Goal: Task Accomplishment & Management: Manage account settings

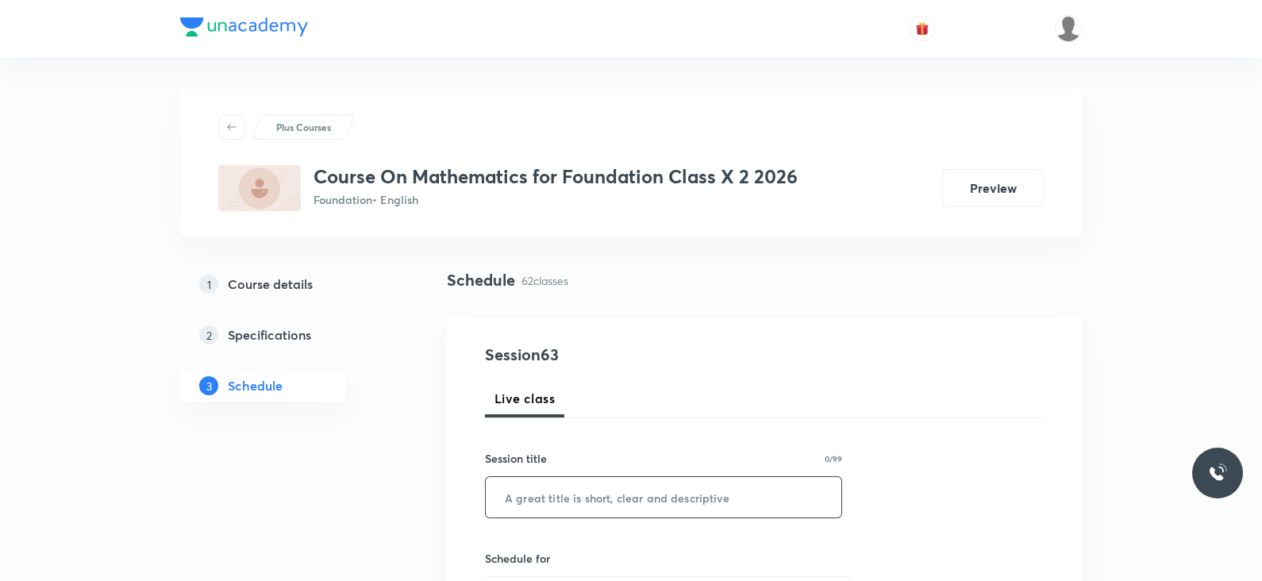
click at [608, 498] on input "text" at bounding box center [664, 497] width 356 height 40
paste input "mensuration"
click at [559, 497] on input "Lec -01 mensuration" at bounding box center [664, 497] width 356 height 40
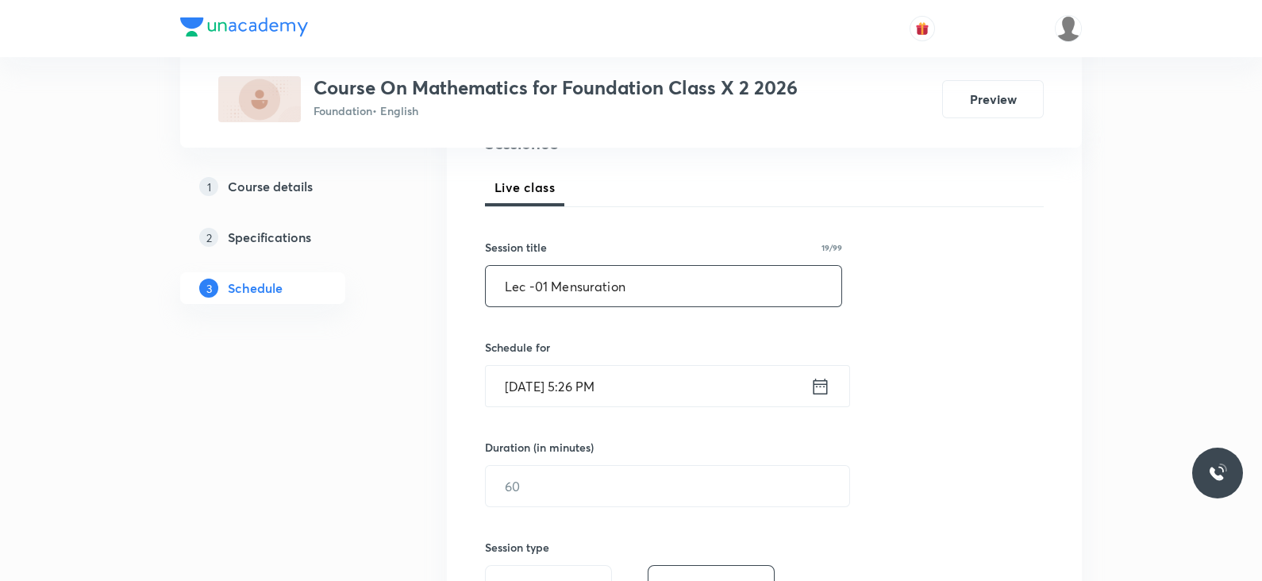
scroll to position [214, 0]
type input "Lec -01 Mensuration"
click at [848, 367] on div "Oct 6, 2025, 5:26 PM ​" at bounding box center [667, 383] width 365 height 42
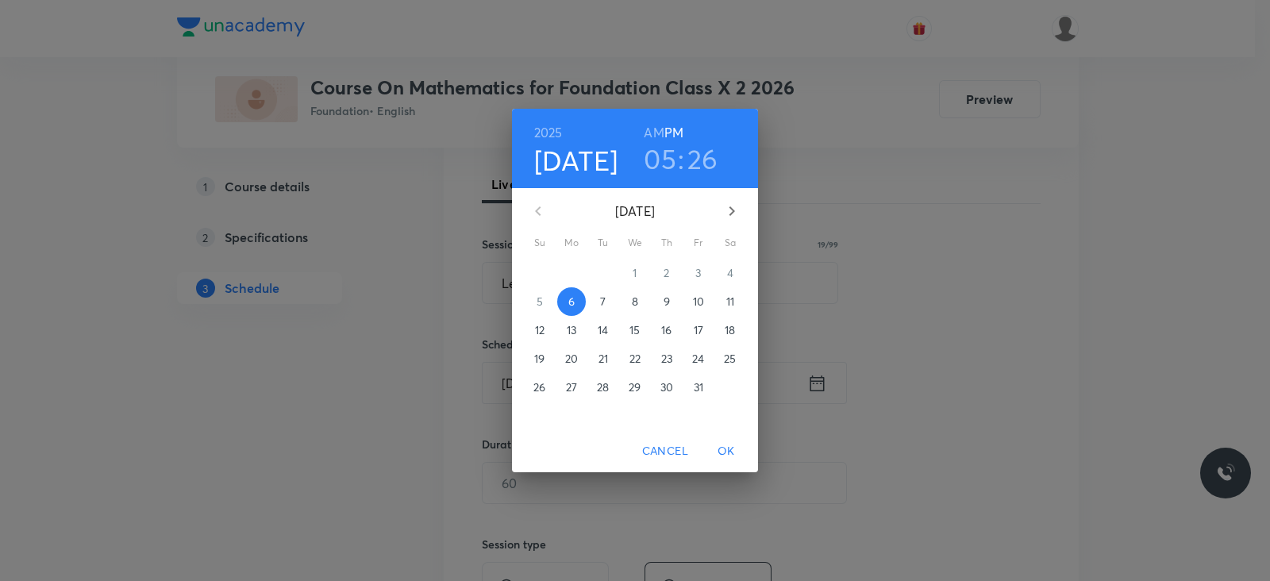
click at [672, 152] on h3 "05" at bounding box center [660, 158] width 33 height 33
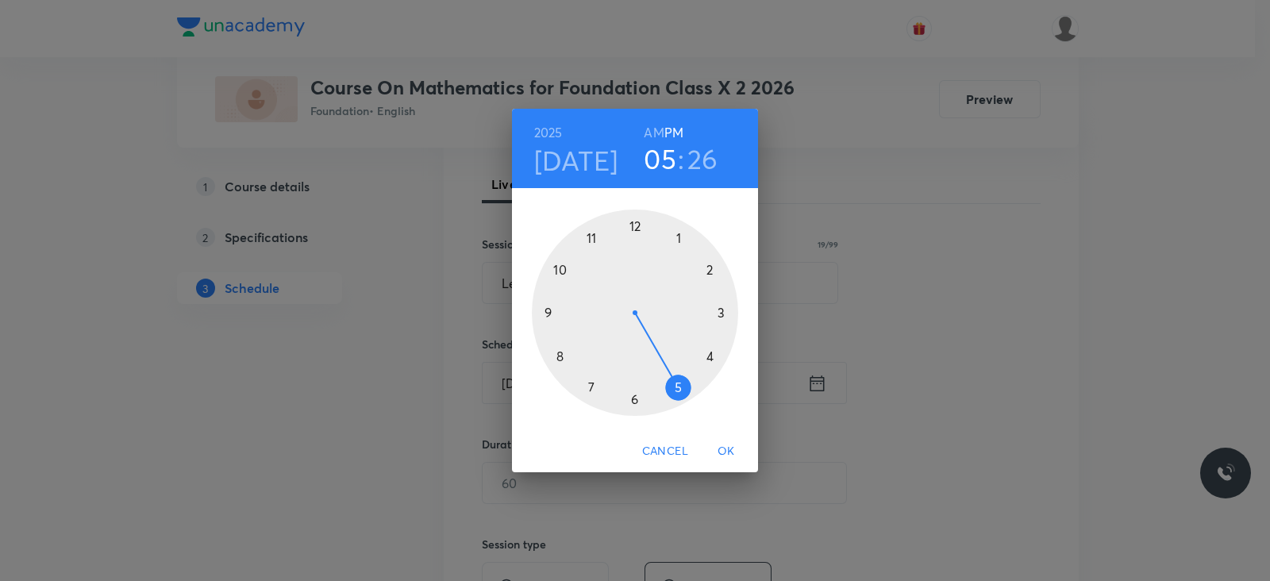
click at [632, 404] on div at bounding box center [635, 312] width 206 height 206
click at [638, 226] on div at bounding box center [635, 312] width 206 height 206
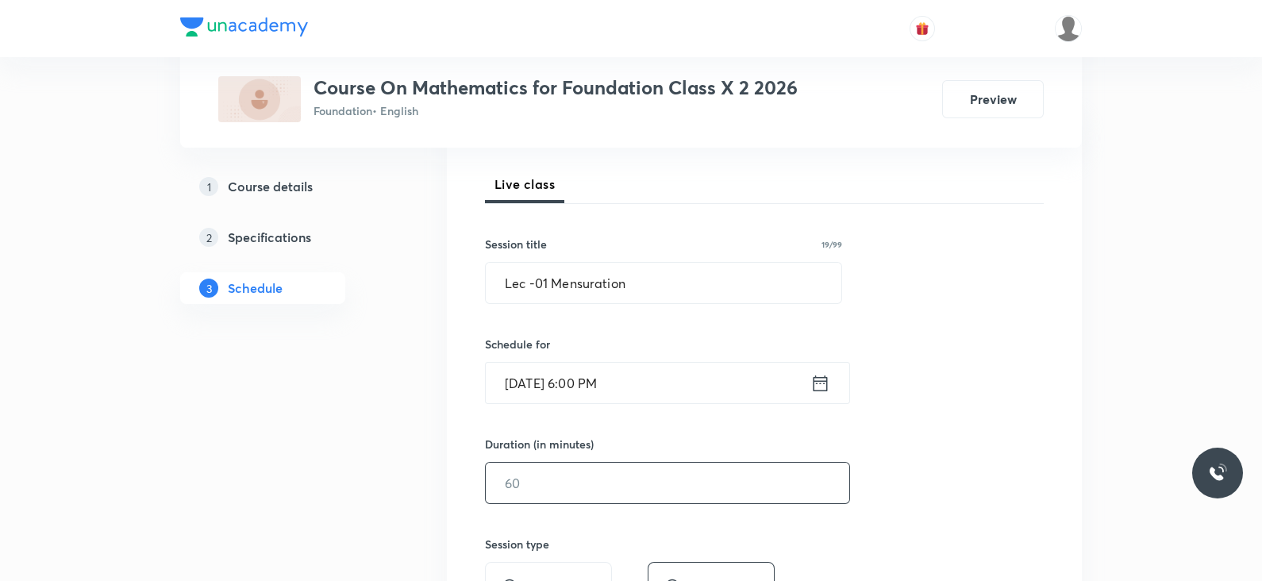
click at [667, 477] on input "text" at bounding box center [667, 483] width 363 height 40
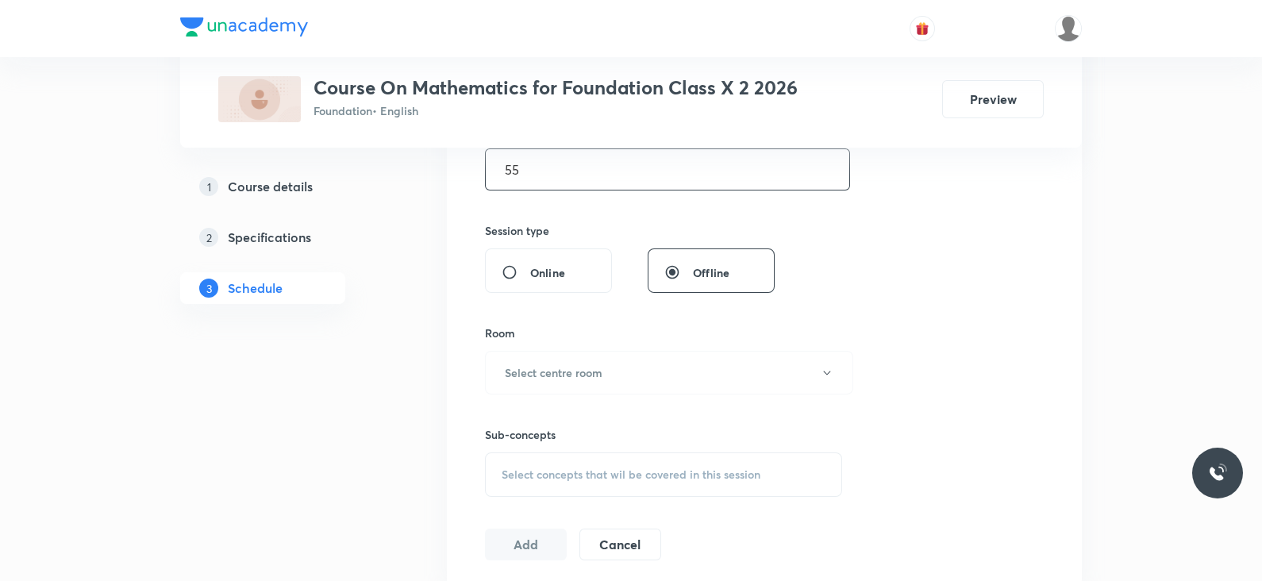
scroll to position [531, 0]
type input "55"
click at [669, 359] on button "Select centre room" at bounding box center [669, 370] width 368 height 44
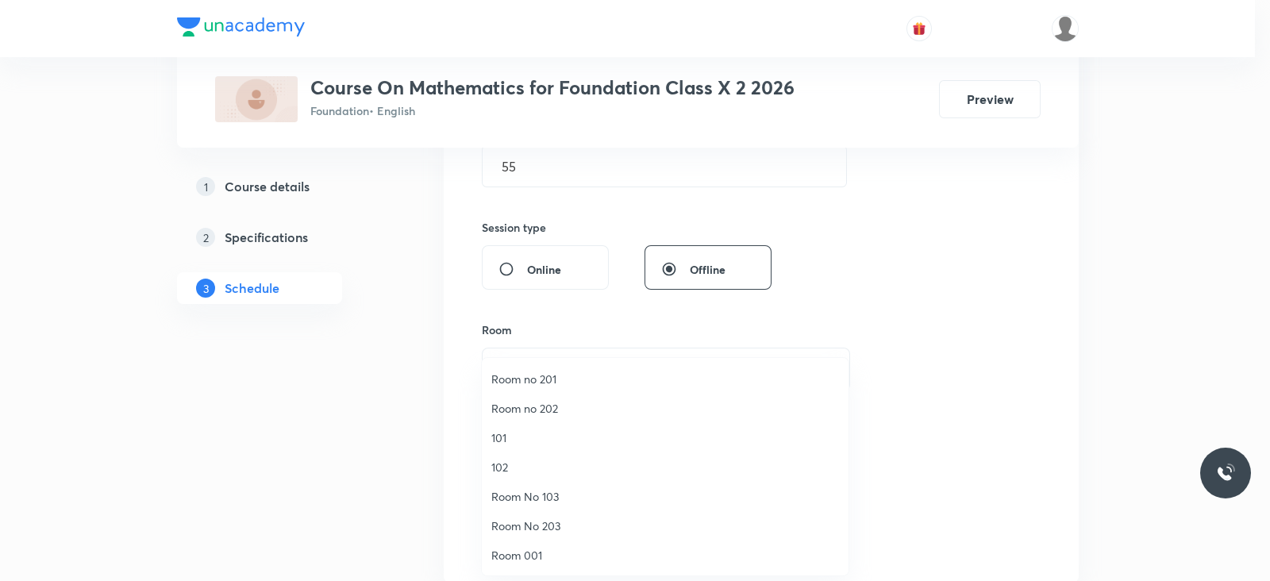
click at [555, 556] on span "Room 001" at bounding box center [665, 555] width 348 height 17
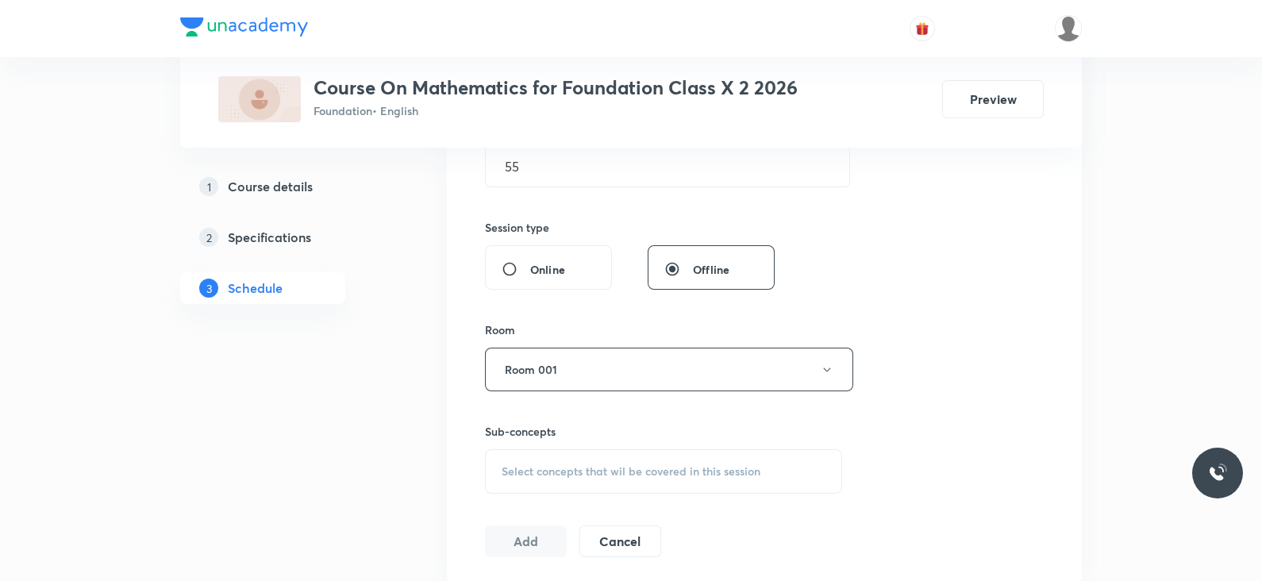
click at [617, 475] on span "Select concepts that wil be covered in this session" at bounding box center [631, 471] width 259 height 13
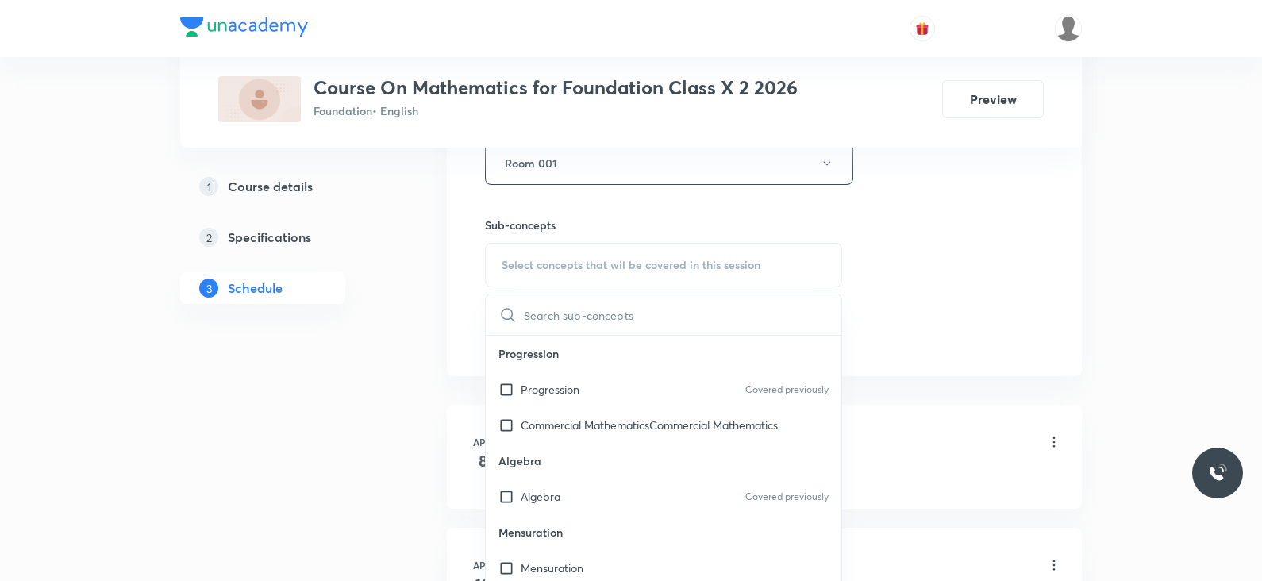
scroll to position [151, 0]
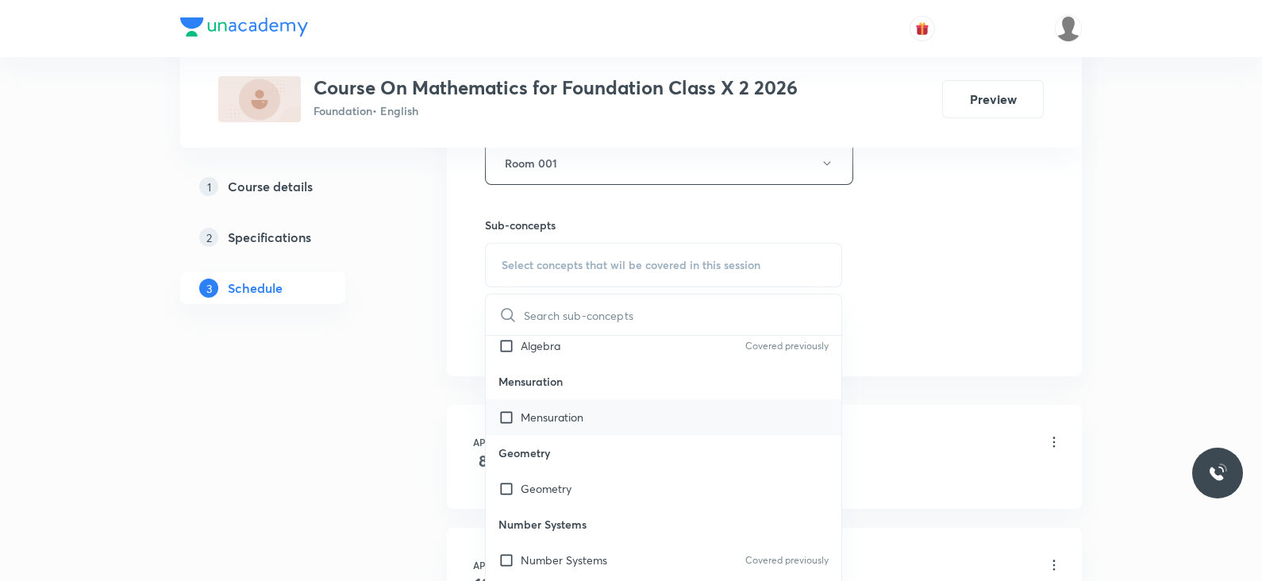
click at [570, 409] on p "Mensuration" at bounding box center [552, 417] width 63 height 17
checkbox input "true"
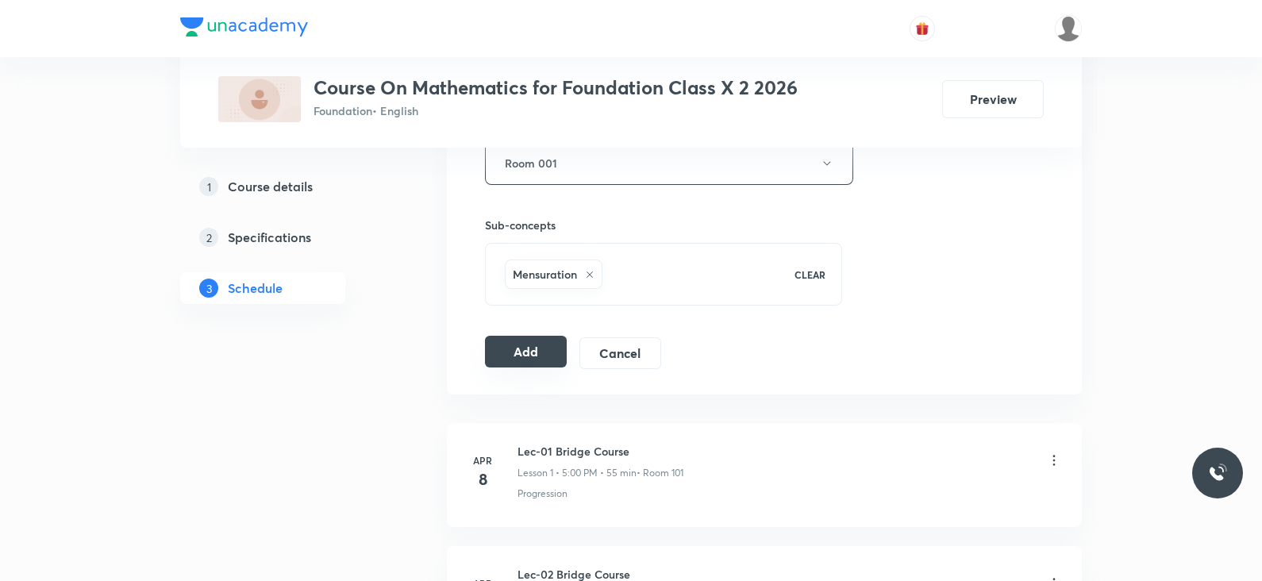
click at [527, 350] on button "Add" at bounding box center [526, 352] width 82 height 32
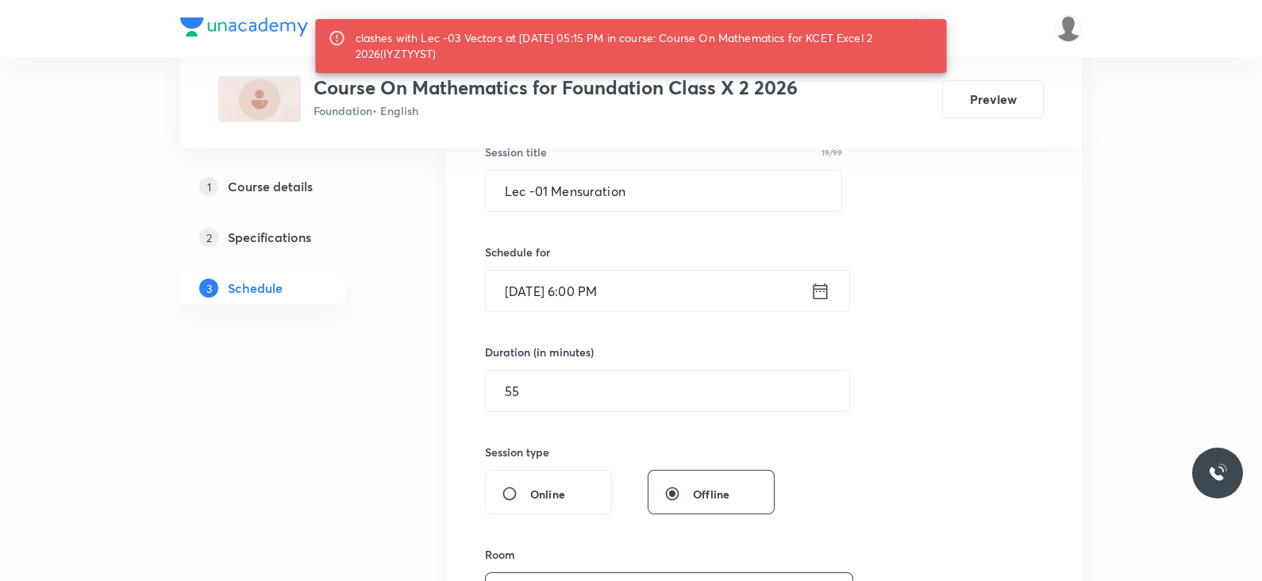
scroll to position [265, 0]
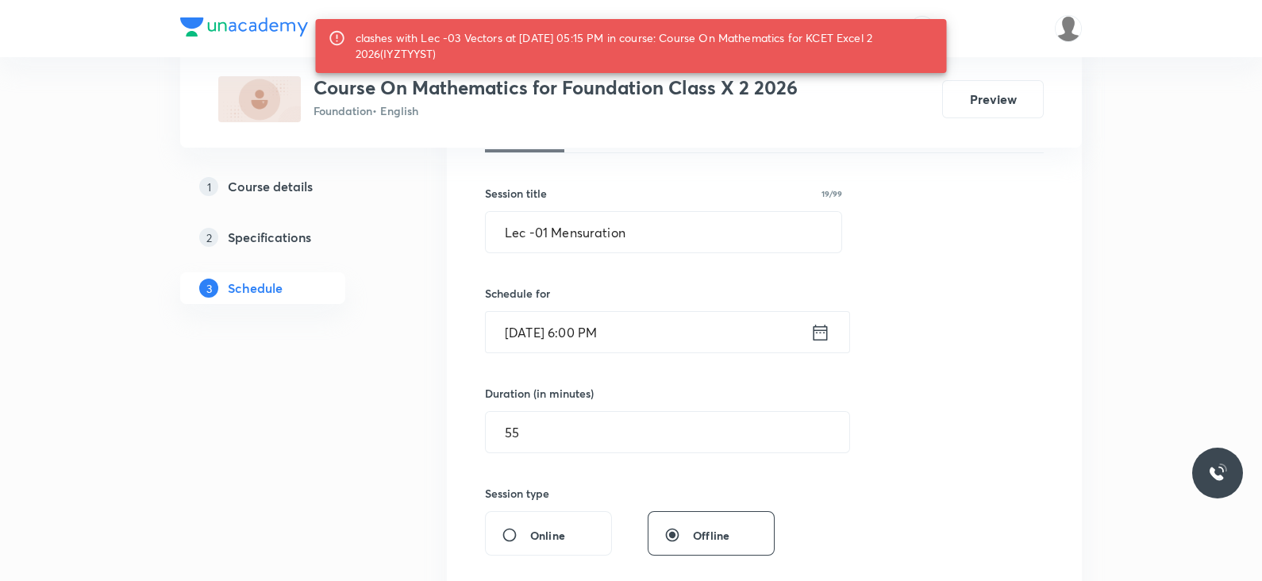
click at [828, 329] on icon at bounding box center [820, 332] width 20 height 22
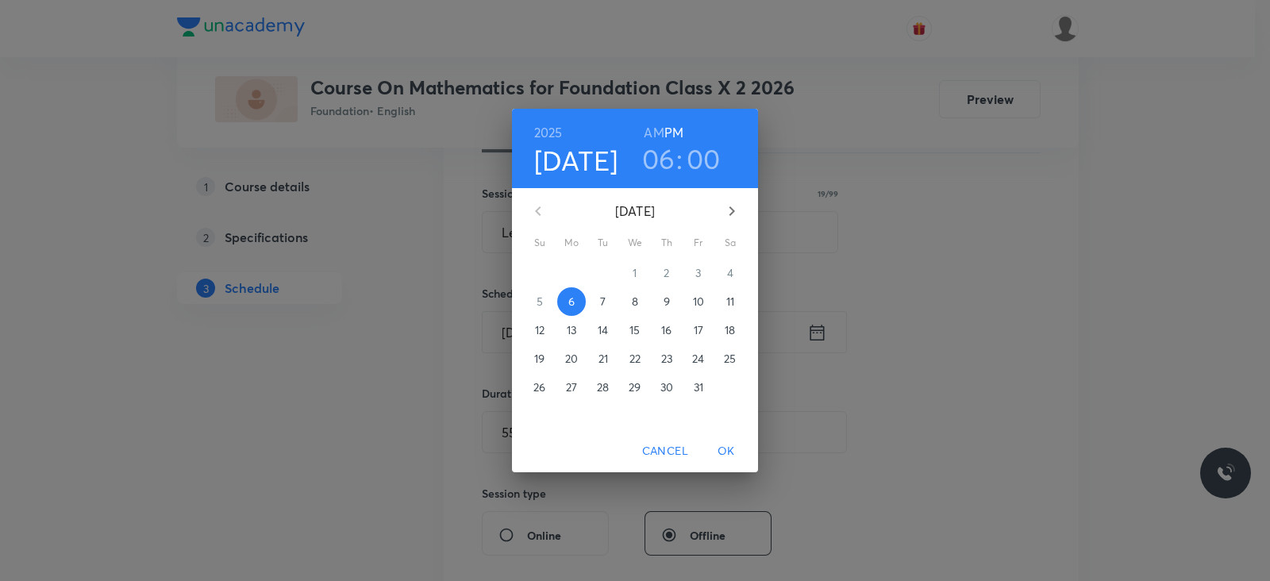
click at [706, 156] on h3 "00" at bounding box center [703, 158] width 34 height 33
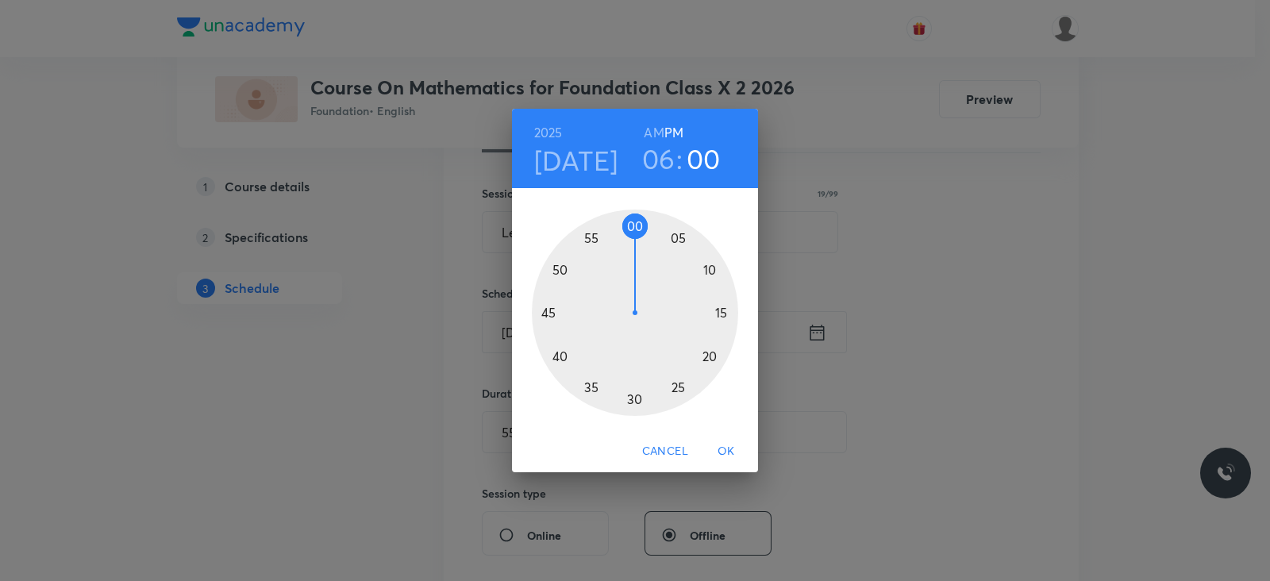
click at [708, 313] on div at bounding box center [635, 312] width 206 height 206
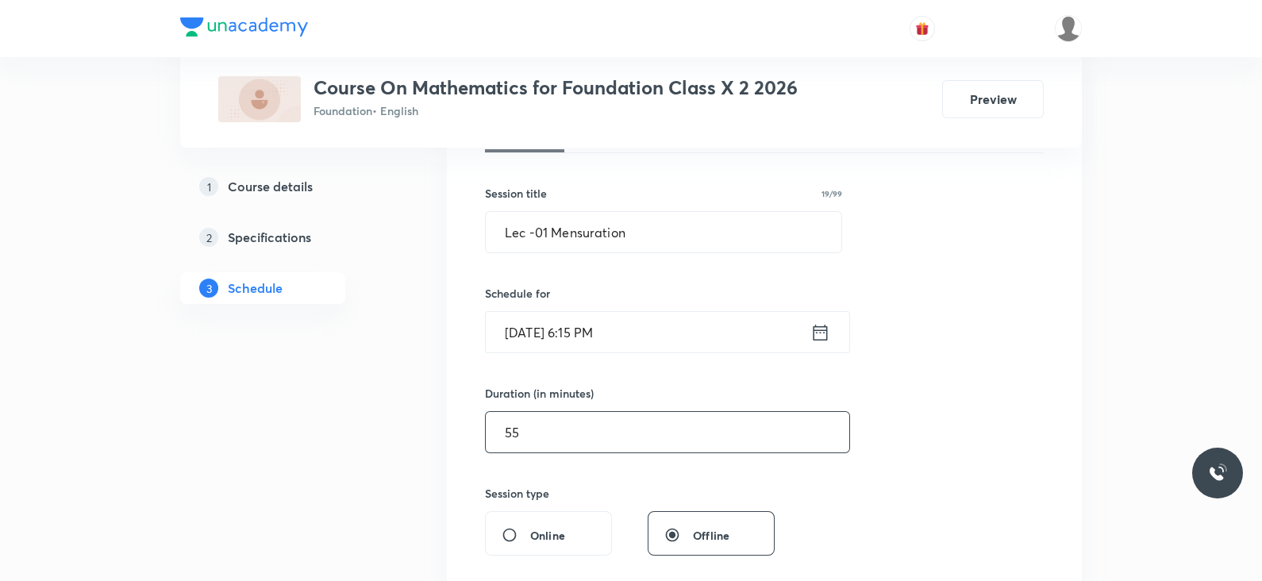
click at [579, 419] on input "55" at bounding box center [667, 432] width 363 height 40
type input "5"
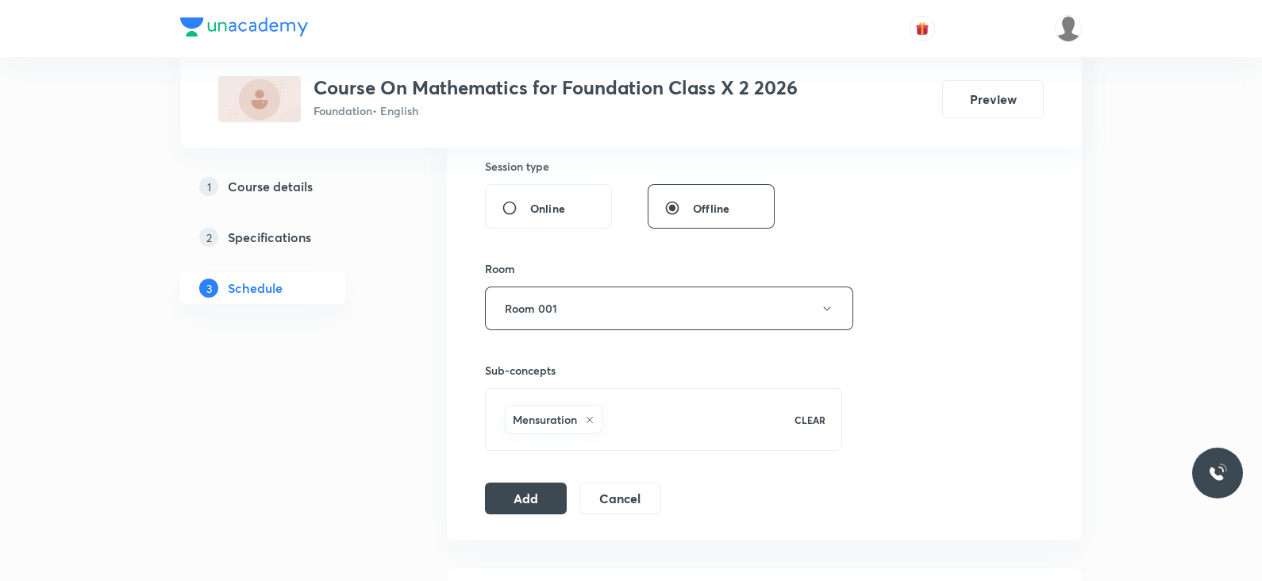
scroll to position [596, 0]
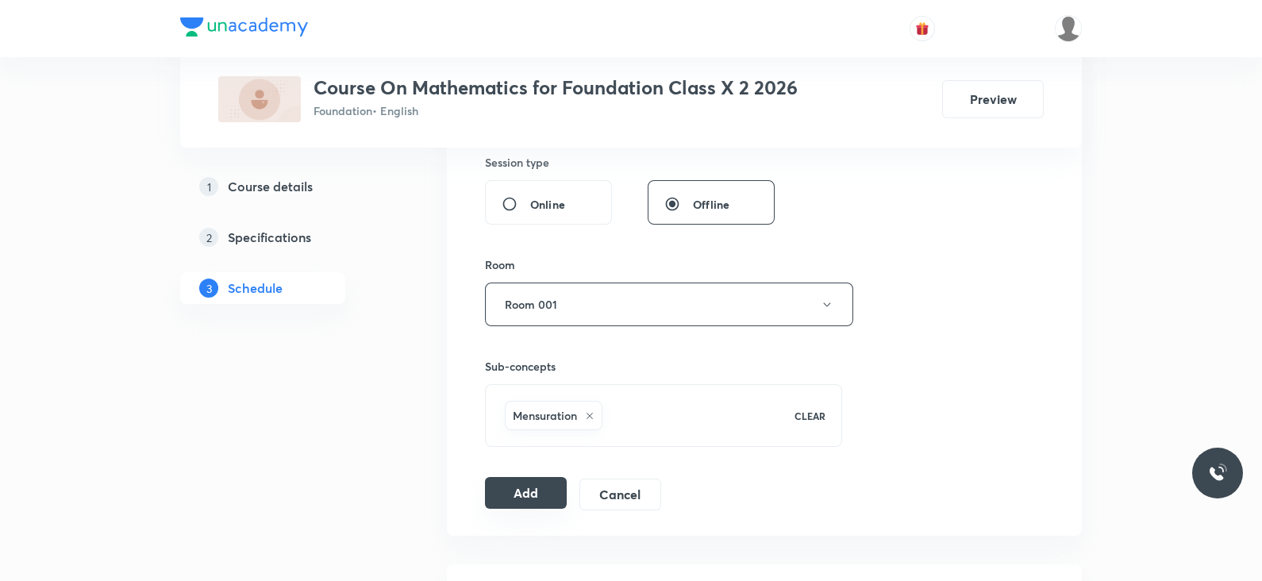
type input "40"
click at [534, 496] on button "Add" at bounding box center [526, 493] width 82 height 32
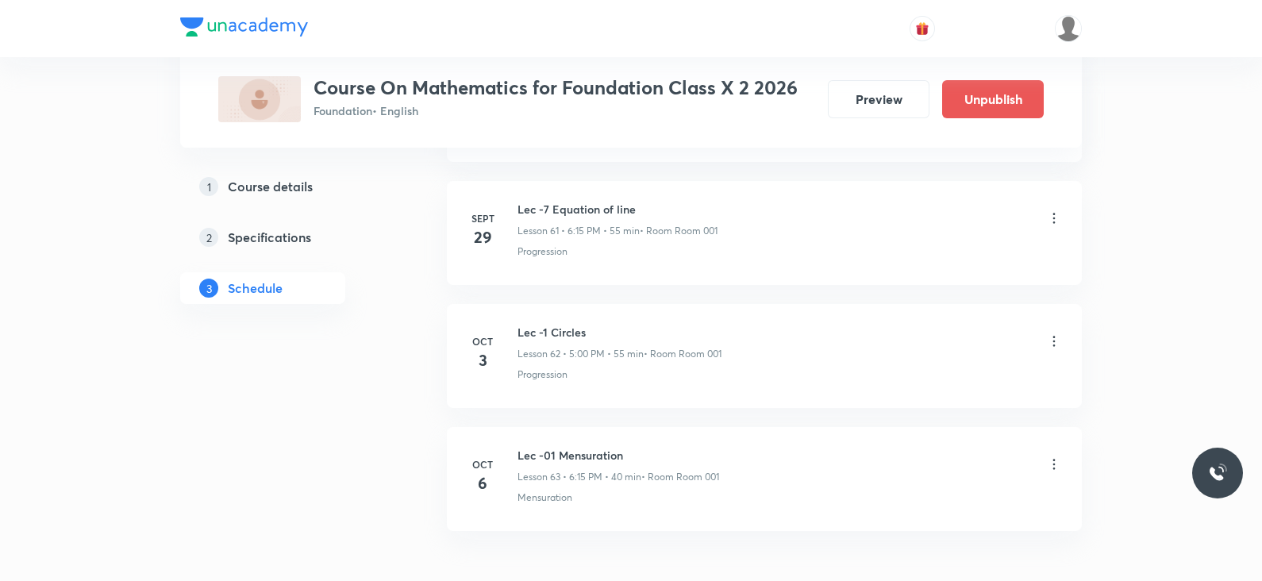
scroll to position [7693, 0]
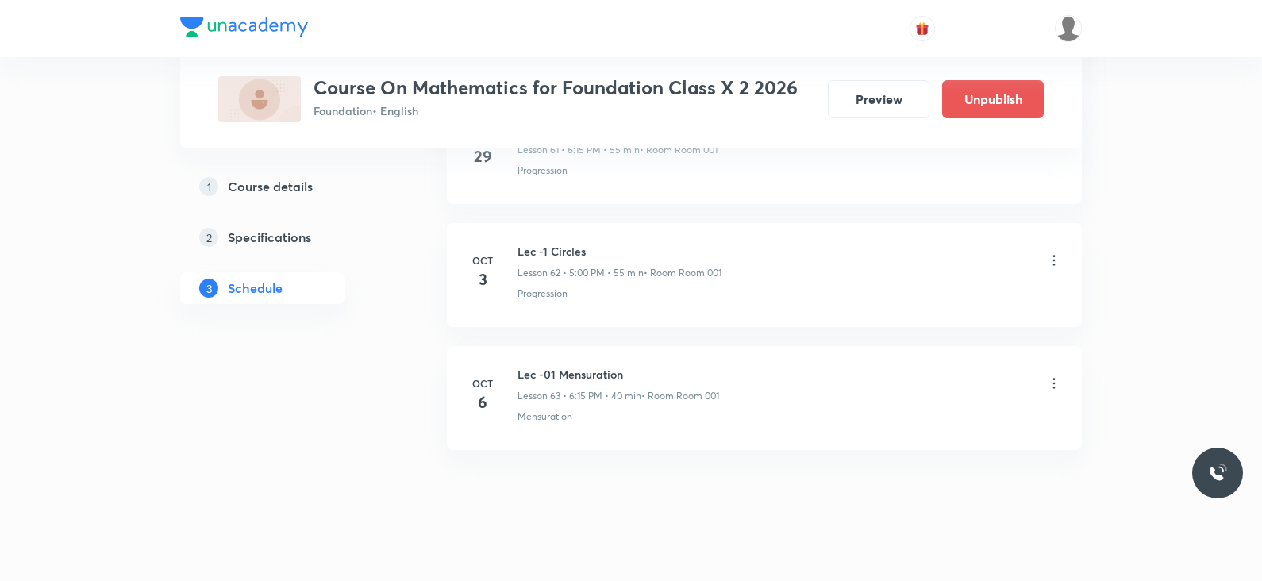
click at [1055, 375] on icon at bounding box center [1054, 383] width 16 height 16
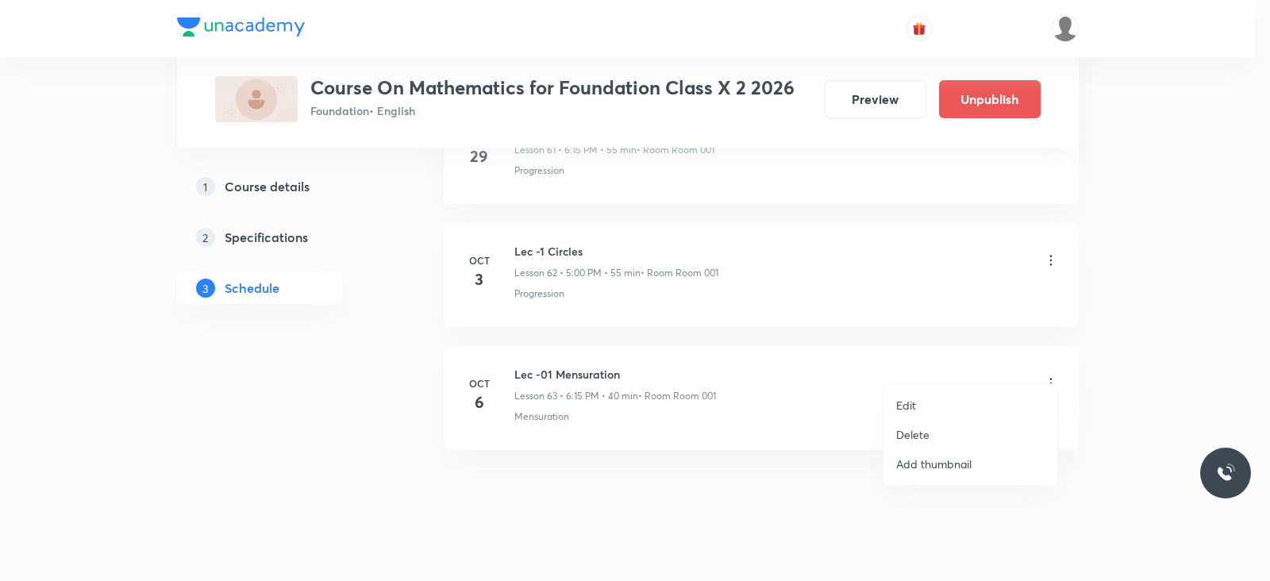
click at [912, 402] on p "Edit" at bounding box center [906, 405] width 20 height 17
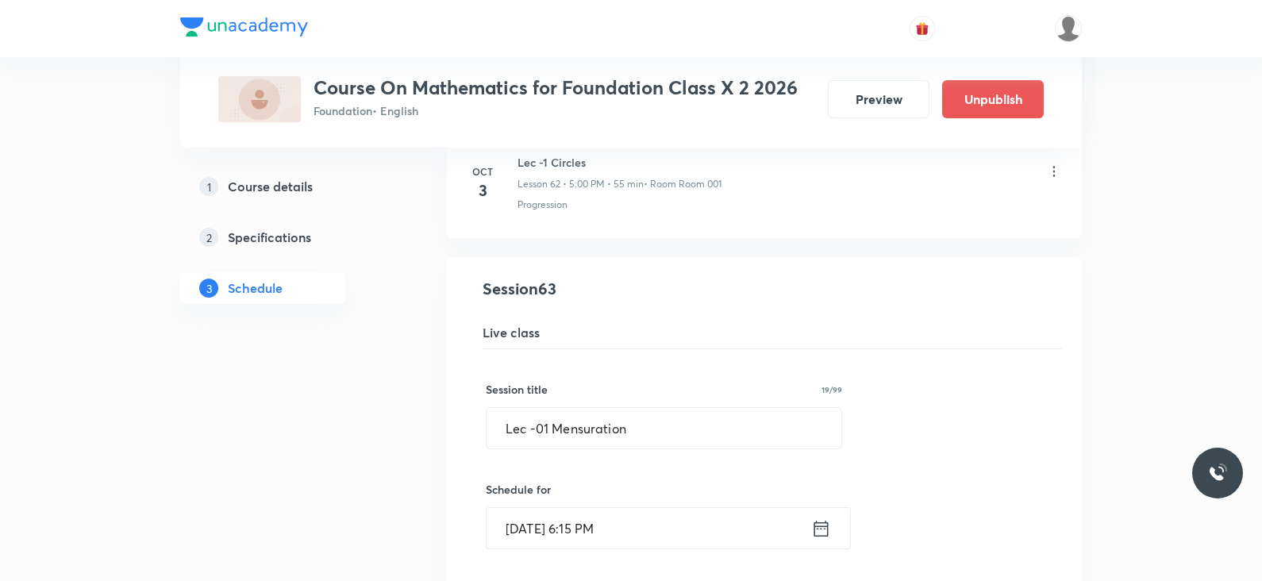
click at [824, 520] on icon at bounding box center [821, 528] width 14 height 16
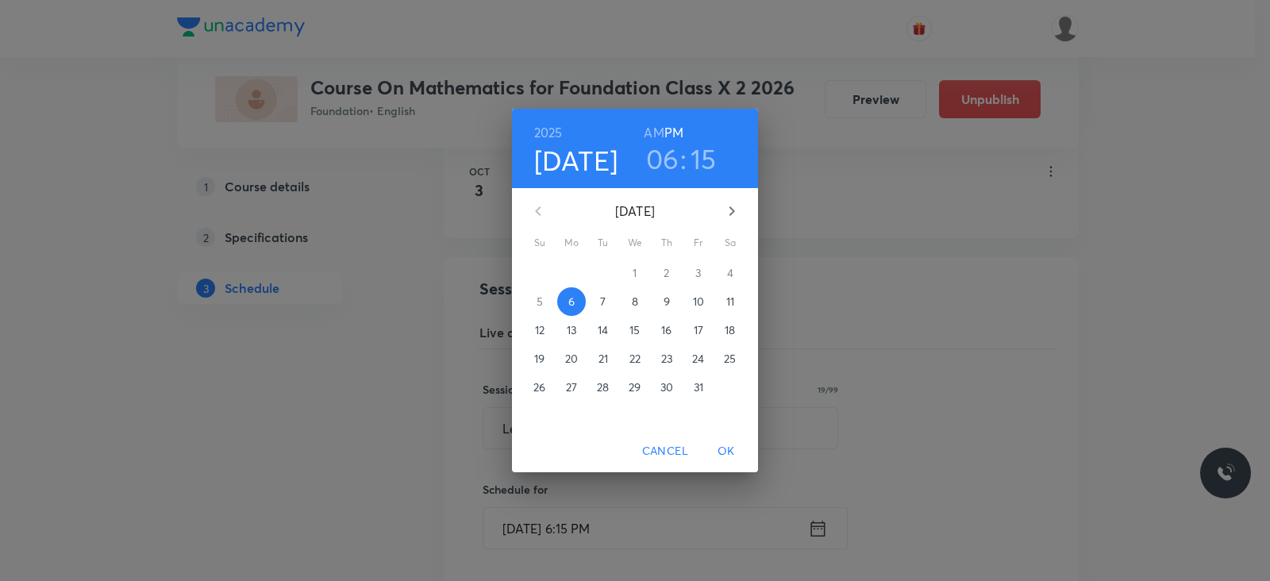
click at [660, 160] on h3 "06" at bounding box center [662, 158] width 33 height 33
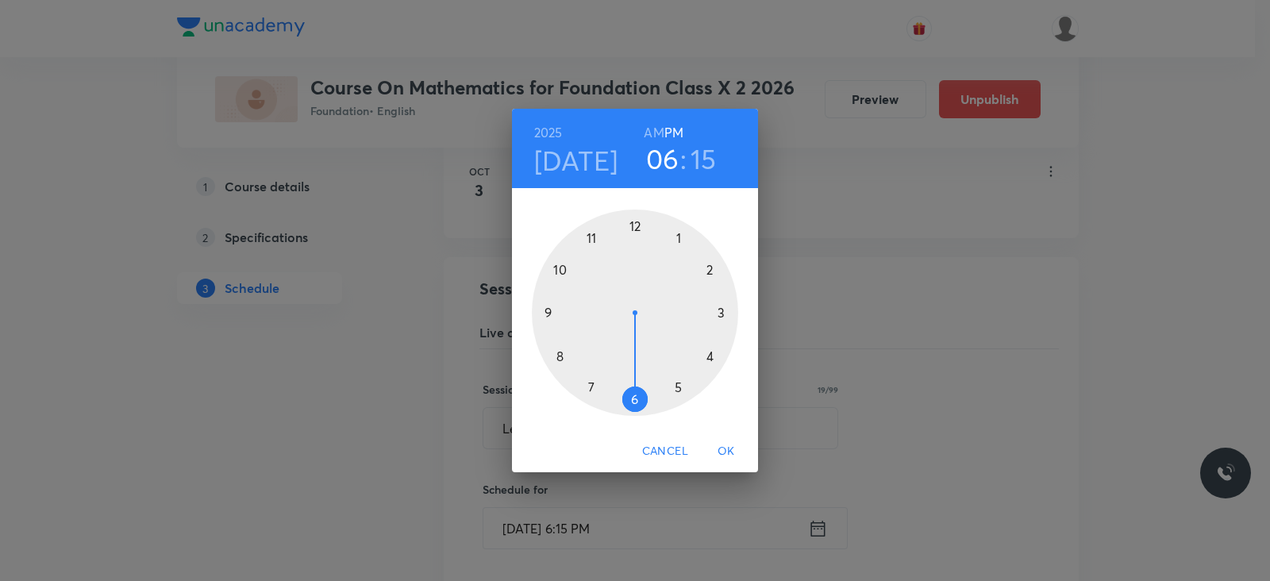
click at [590, 383] on div at bounding box center [635, 312] width 206 height 206
click at [636, 233] on div at bounding box center [635, 312] width 206 height 206
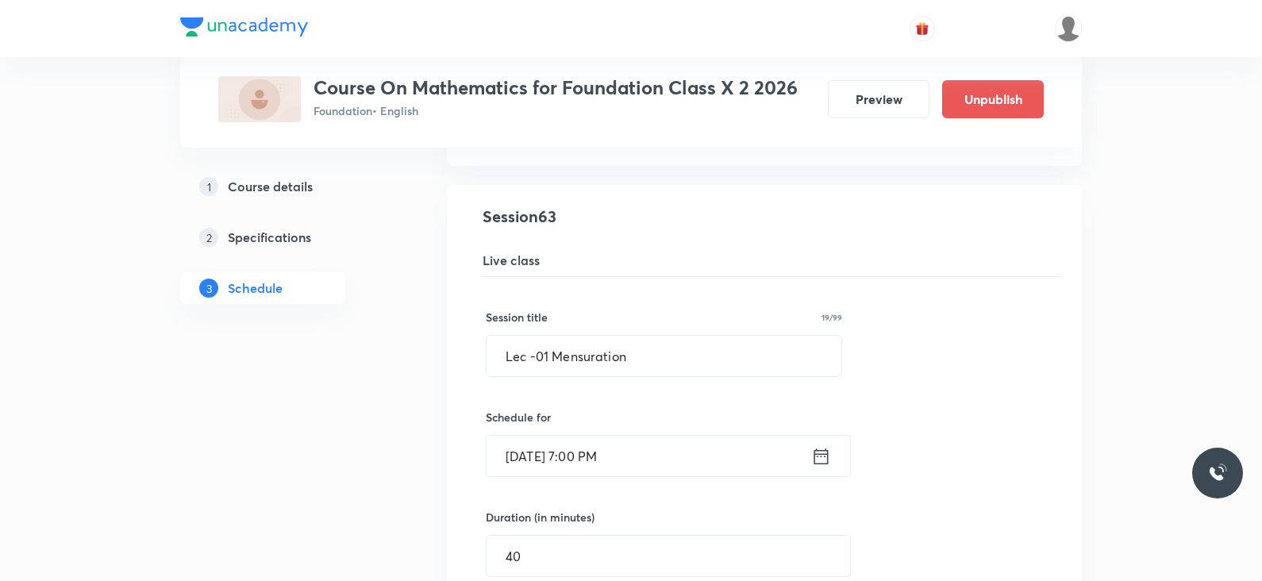
scroll to position [7788, 0]
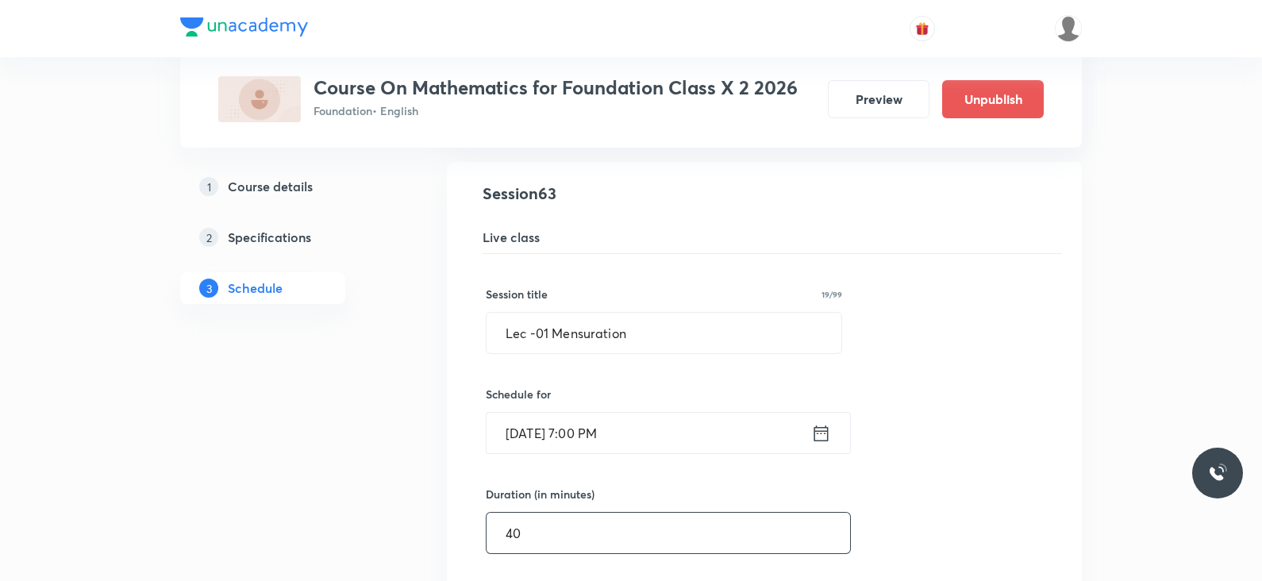
click at [648, 517] on input "40" at bounding box center [667, 533] width 363 height 40
type input "4"
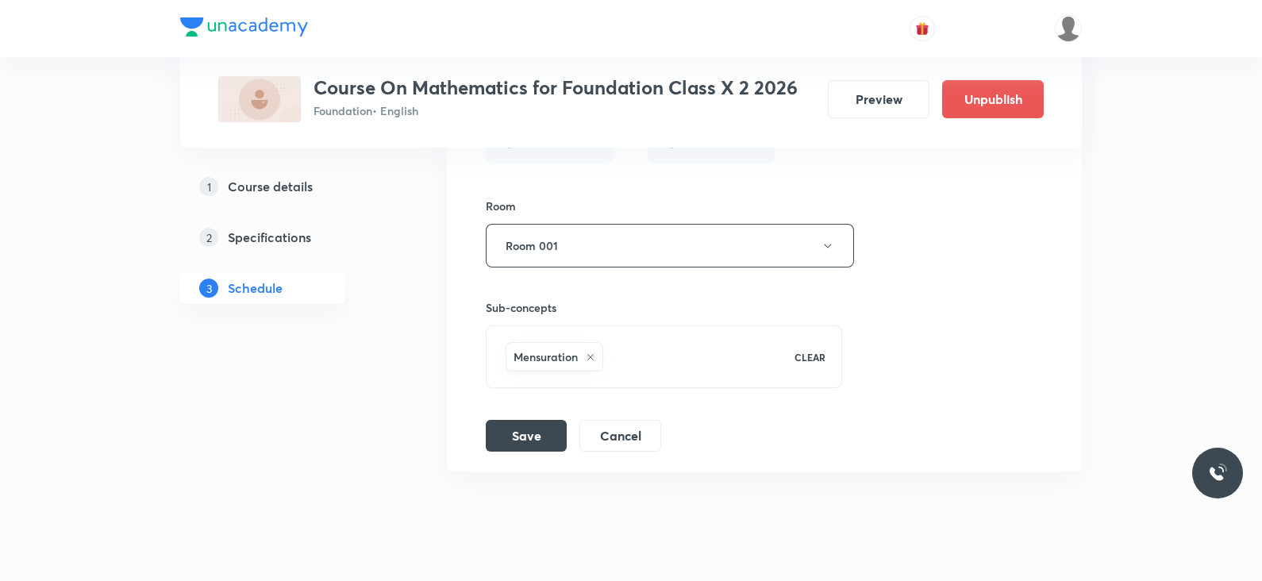
scroll to position [8285, 0]
type input "55"
click at [536, 415] on button "Save" at bounding box center [526, 431] width 81 height 32
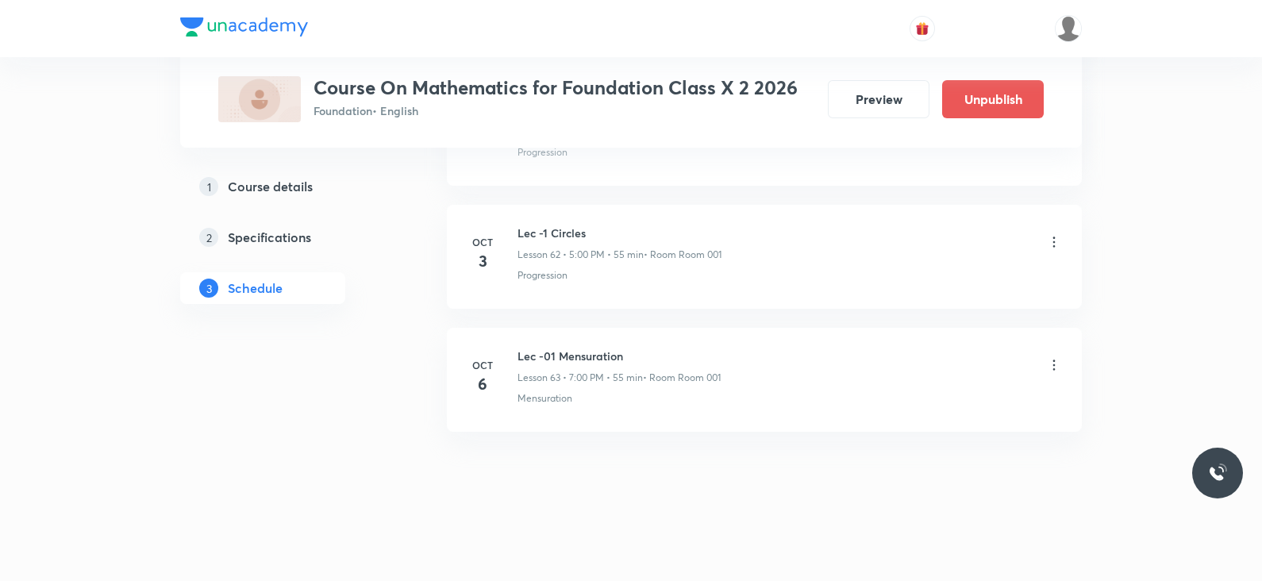
scroll to position [7693, 0]
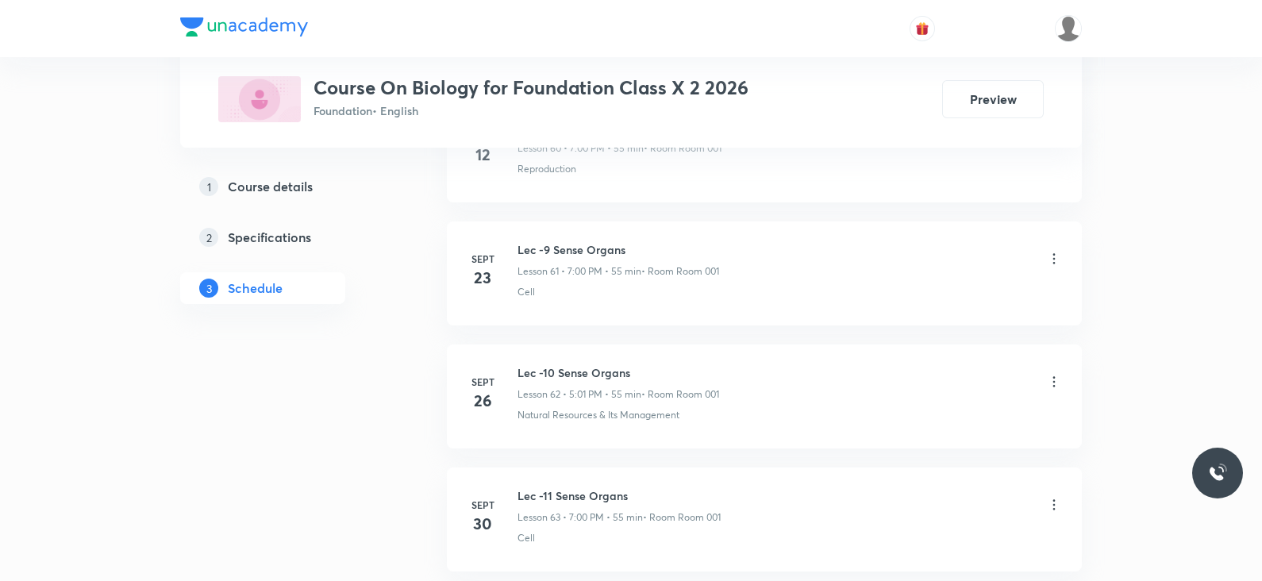
scroll to position [8543, 0]
click at [609, 368] on h6 "Lec -12 Sense Organs" at bounding box center [619, 376] width 205 height 17
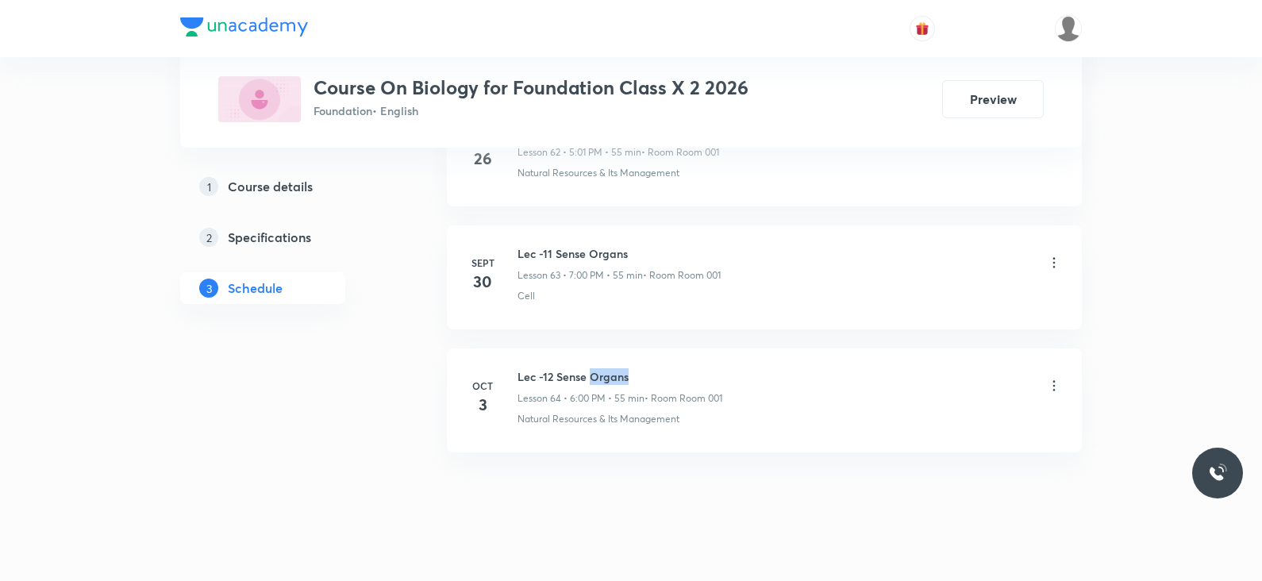
click at [609, 368] on h6 "Lec -12 Sense Organs" at bounding box center [619, 376] width 205 height 17
copy h6 "Lec -12 Sense Organs"
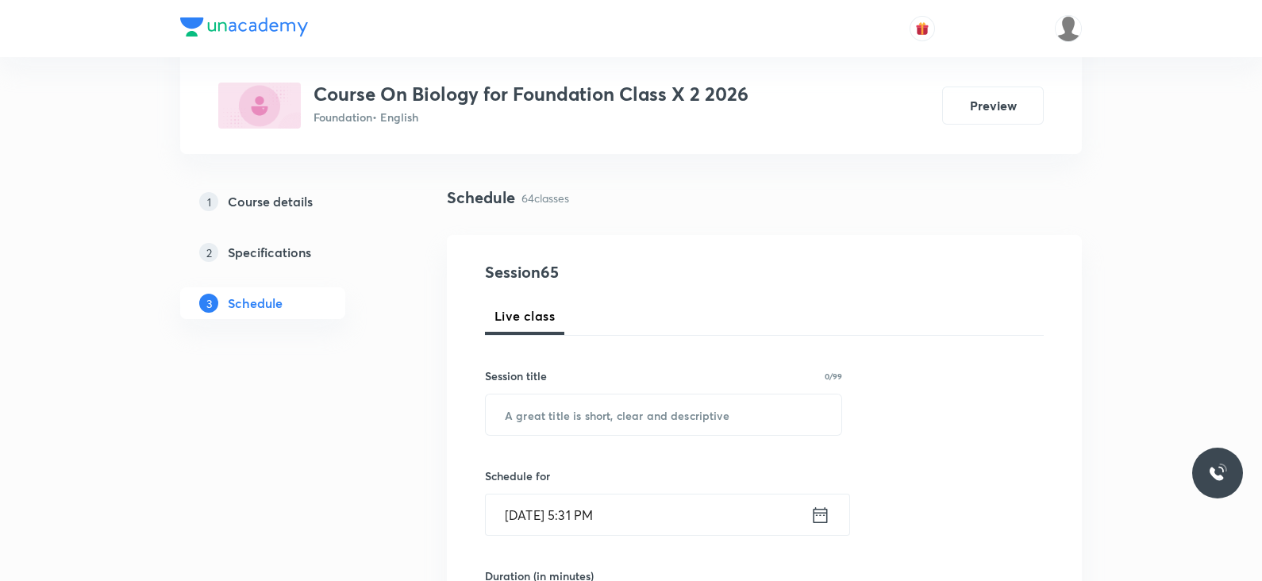
scroll to position [0, 0]
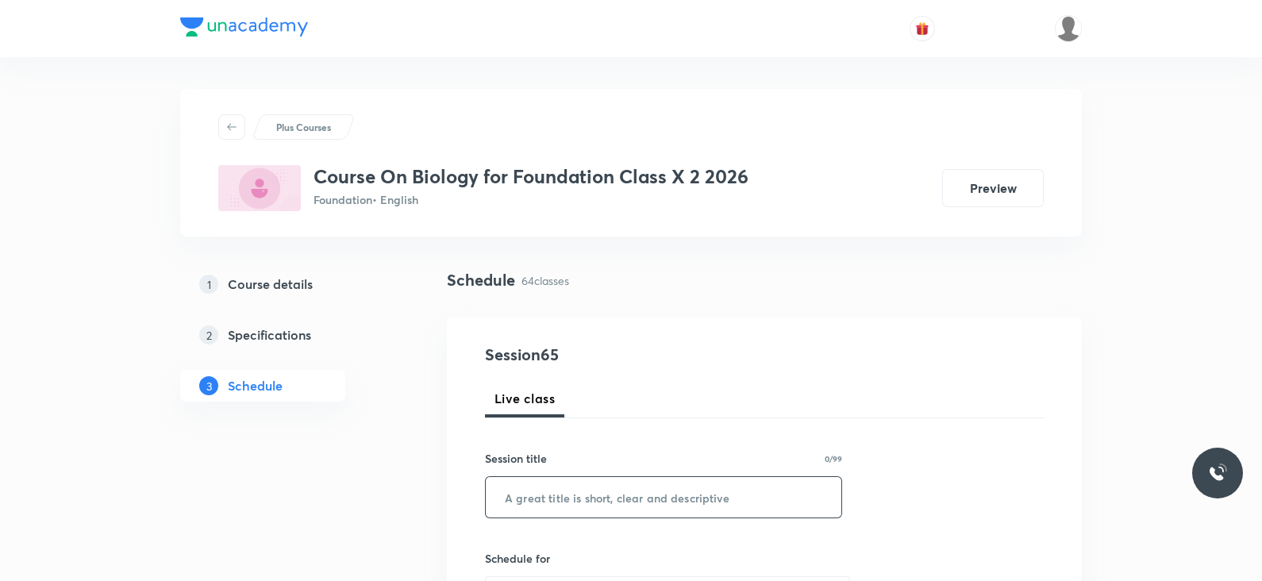
click at [671, 500] on input "text" at bounding box center [664, 497] width 356 height 40
paste input "Lec -12 Sense Organs"
click at [544, 494] on input "Lec -12 Sense Organs" at bounding box center [664, 497] width 356 height 40
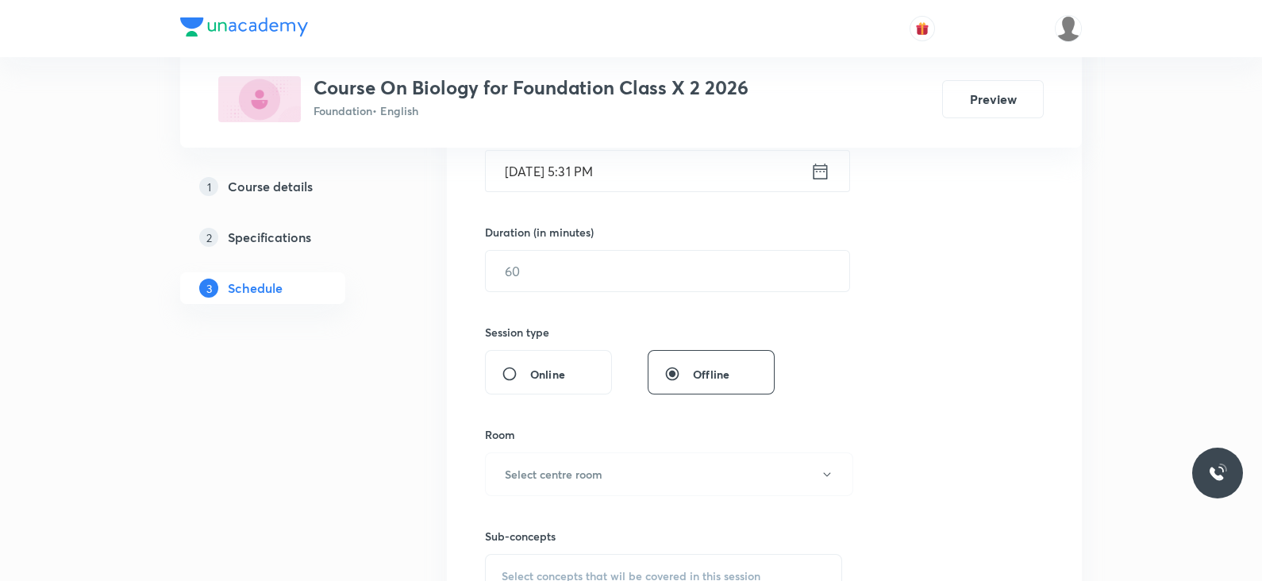
scroll to position [237, 0]
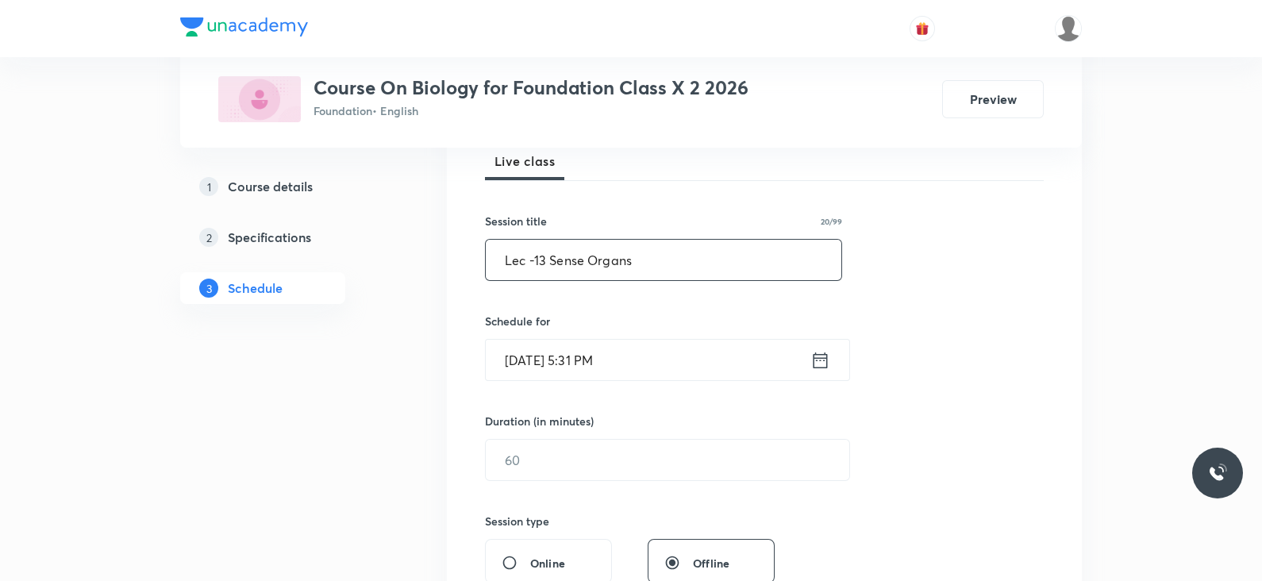
type input "Lec -13 Sense Organs"
click at [821, 355] on icon at bounding box center [820, 360] width 20 height 22
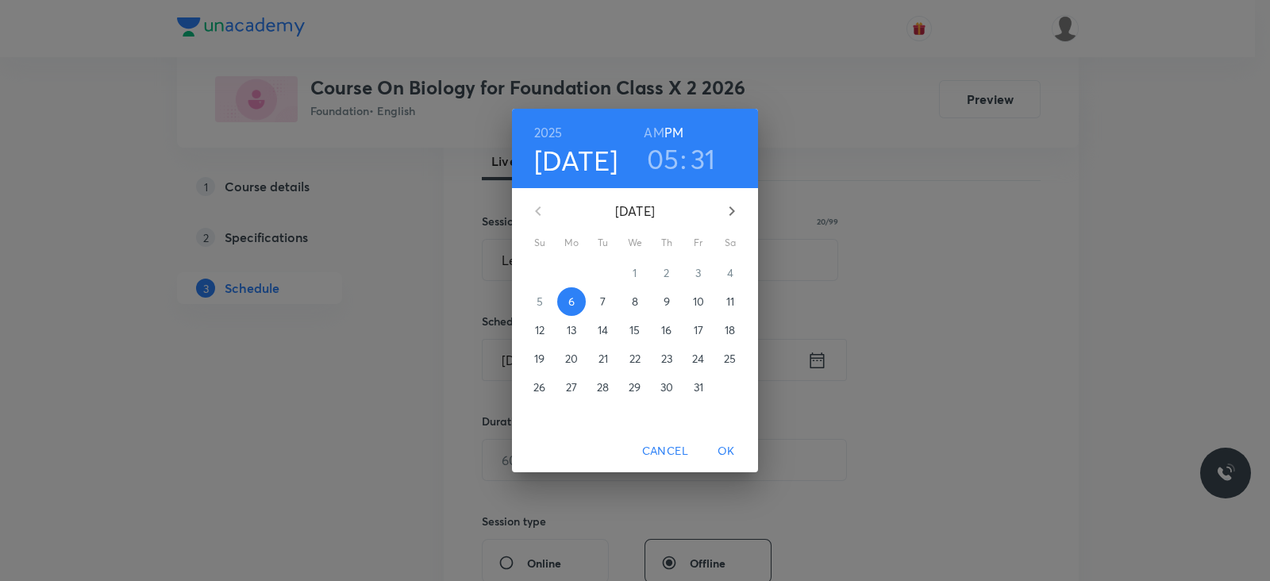
click at [663, 147] on h3 "05" at bounding box center [663, 158] width 33 height 33
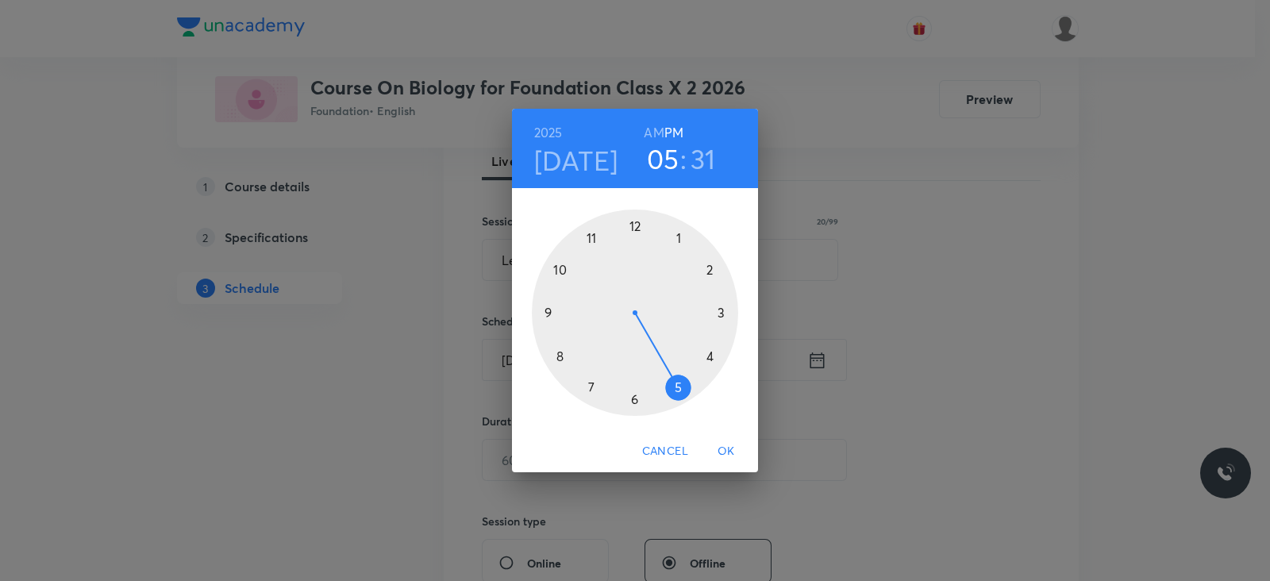
click at [631, 398] on div at bounding box center [635, 312] width 206 height 206
click at [632, 221] on div at bounding box center [635, 312] width 206 height 206
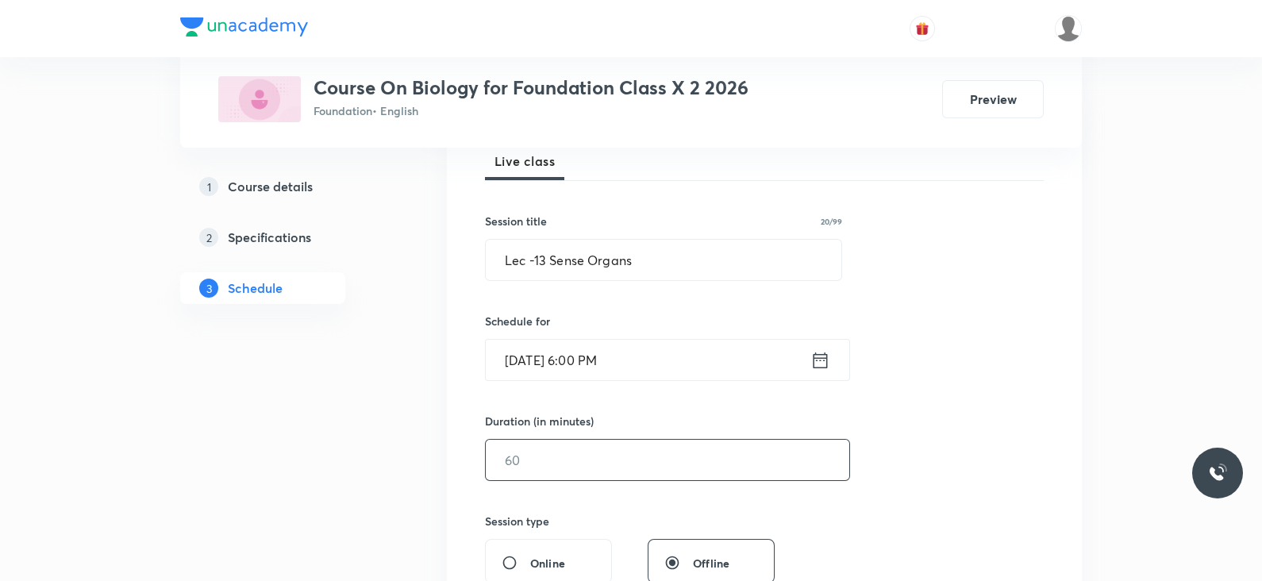
click at [614, 455] on input "text" at bounding box center [667, 460] width 363 height 40
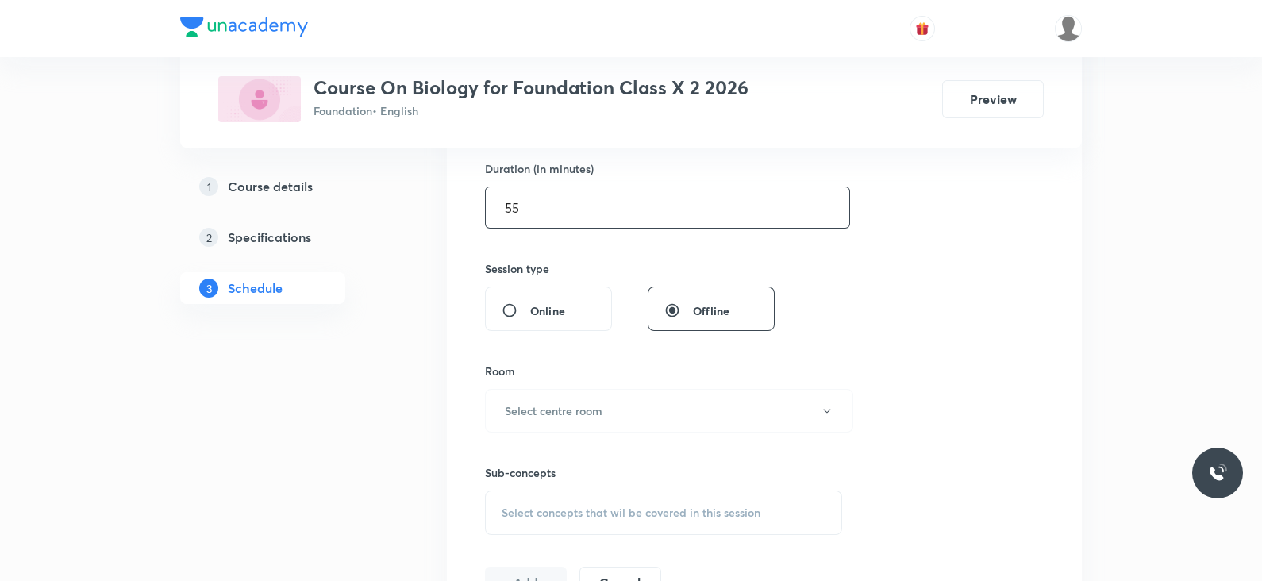
scroll to position [491, 0]
type input "55"
click at [625, 404] on button "Select centre room" at bounding box center [669, 409] width 368 height 44
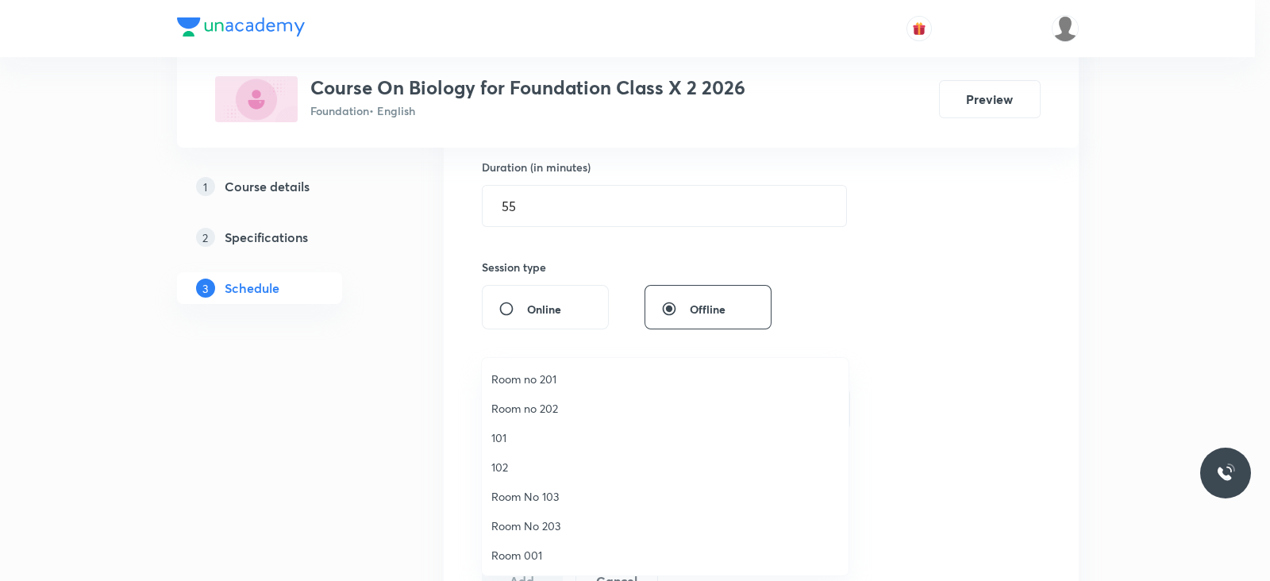
click at [540, 558] on span "Room 001" at bounding box center [665, 555] width 348 height 17
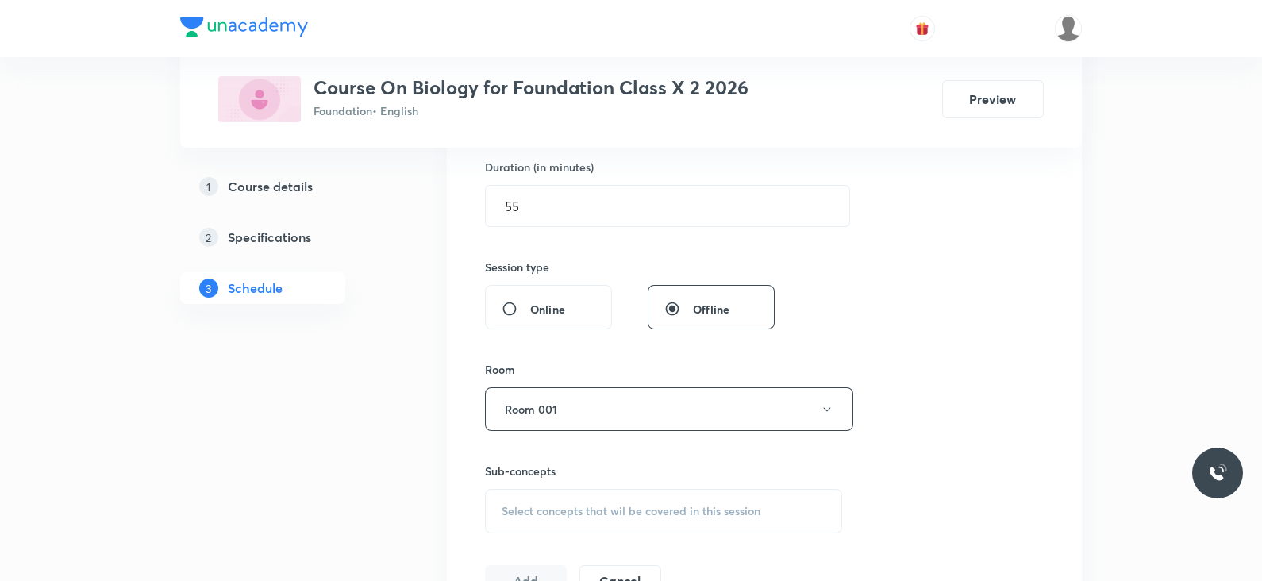
click at [641, 527] on div "Select concepts that wil be covered in this session" at bounding box center [663, 511] width 357 height 44
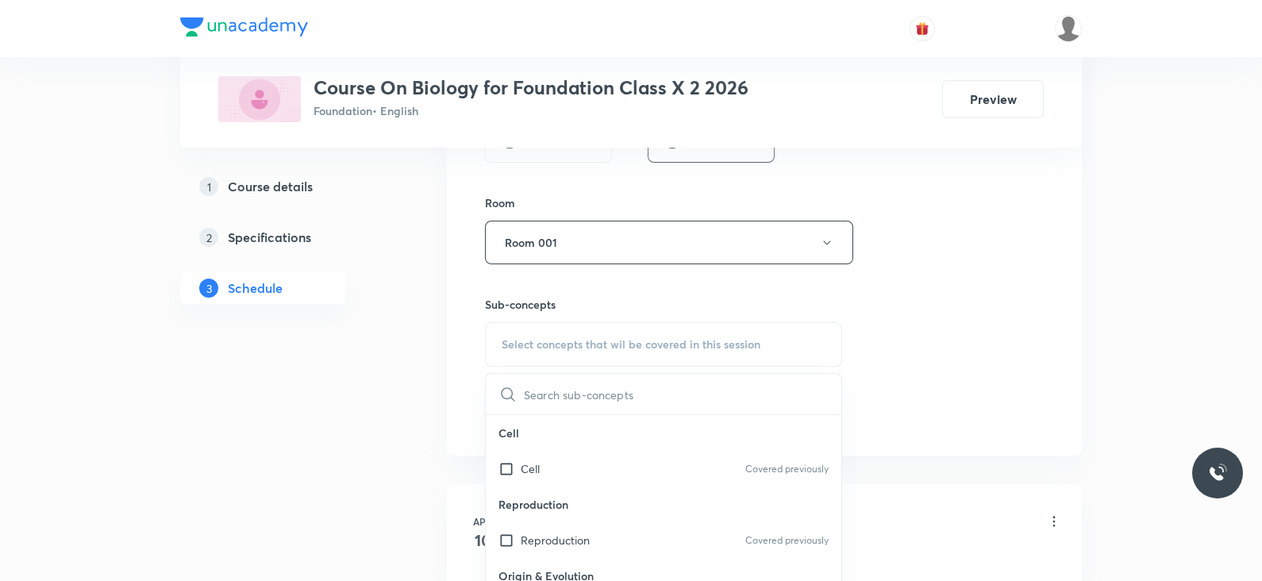
scroll to position [89, 0]
click at [562, 478] on div "Cell Covered previously" at bounding box center [664, 468] width 356 height 36
checkbox input "true"
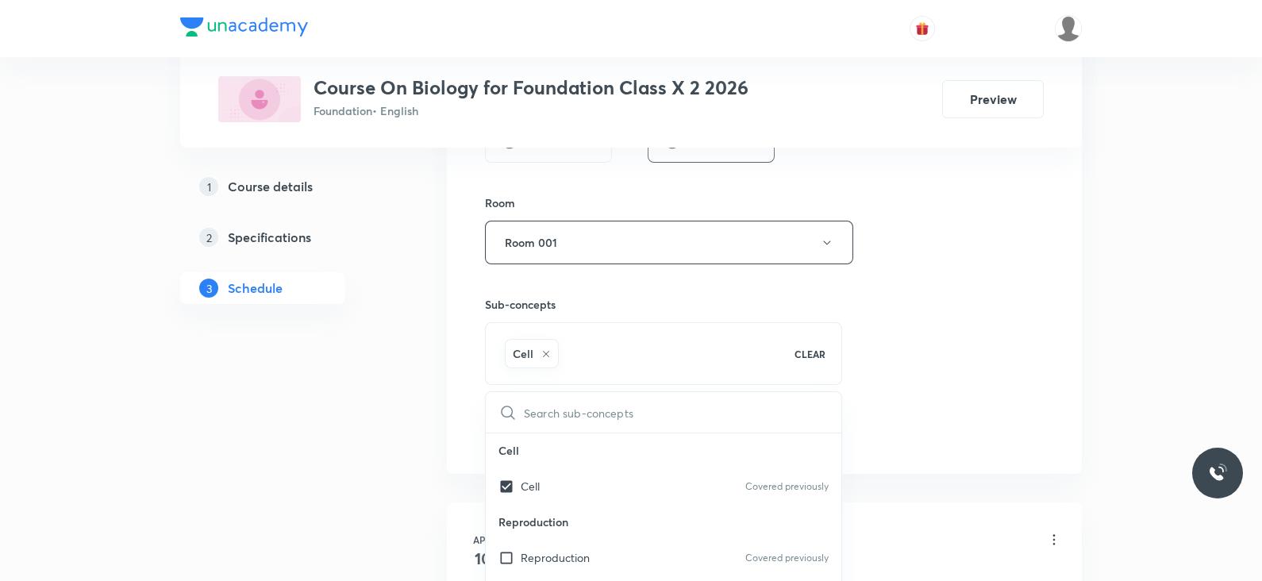
click at [865, 351] on div "Session 65 Live class Session title 20/99 Lec -13 Sense Organs ​ Schedule for O…" at bounding box center [764, 66] width 559 height 763
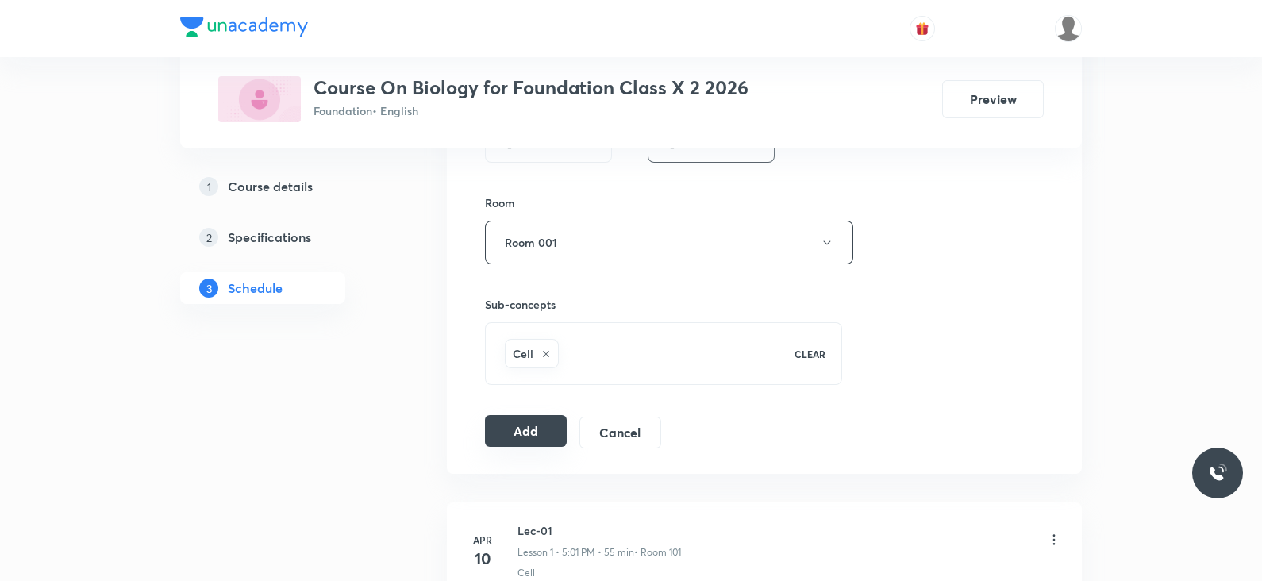
click at [510, 430] on button "Add" at bounding box center [526, 431] width 82 height 32
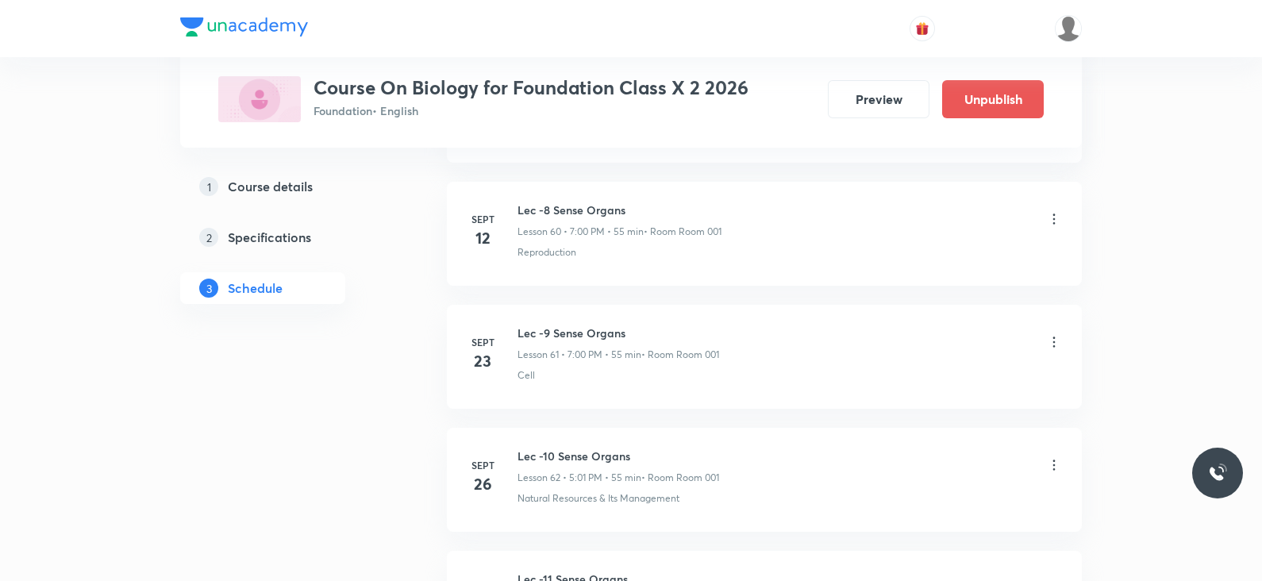
scroll to position [7938, 0]
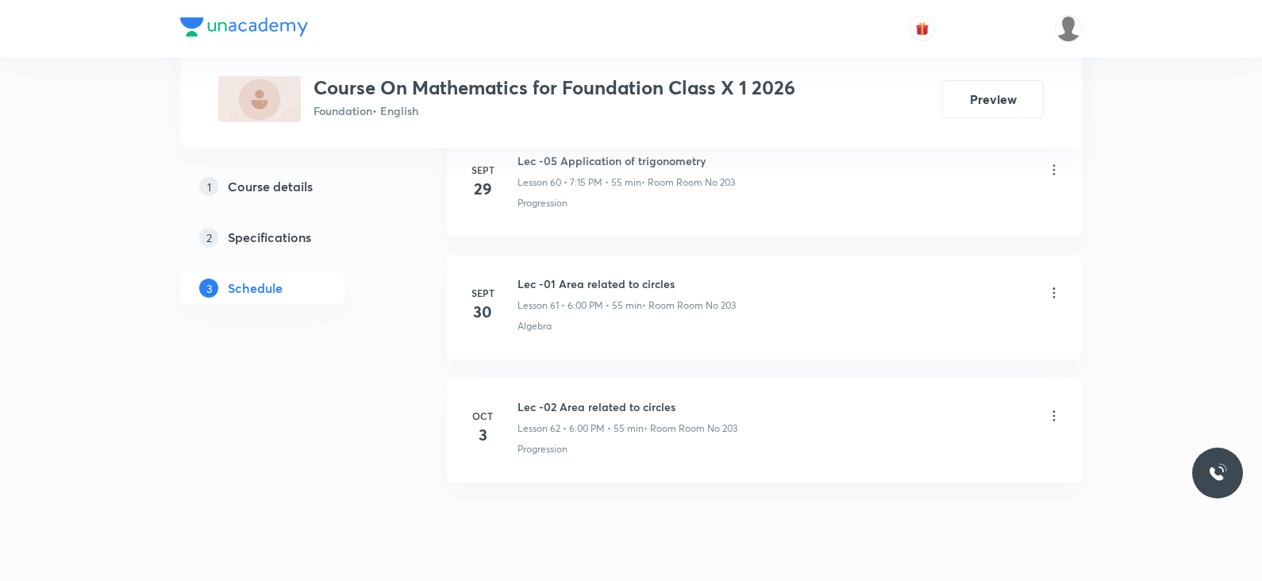
scroll to position [8297, 0]
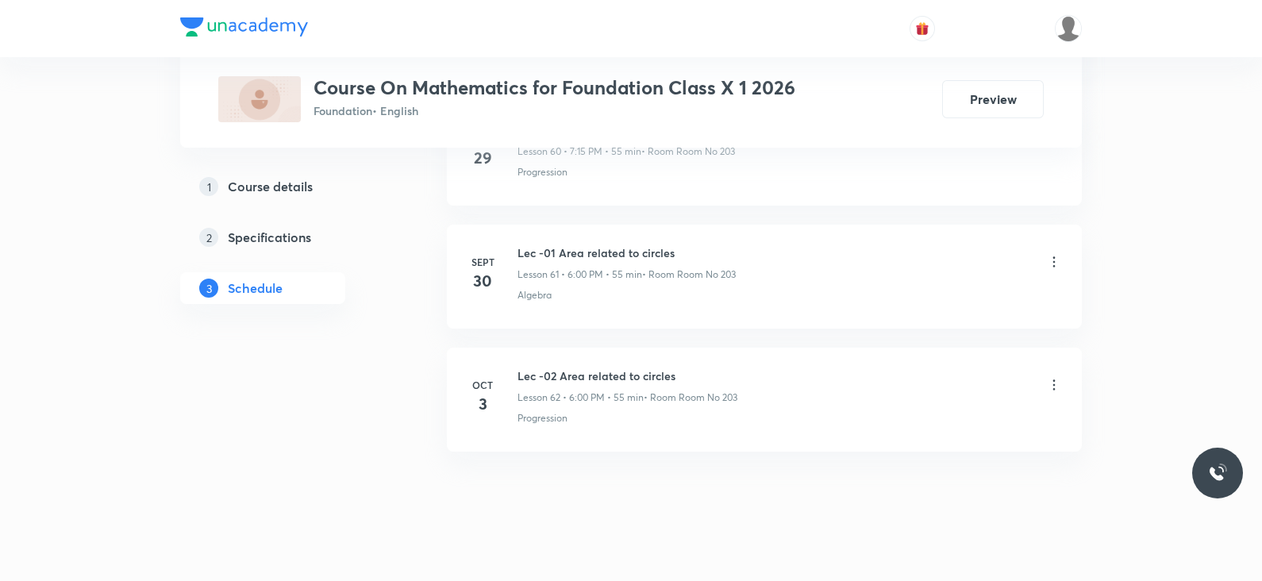
click at [594, 367] on h6 "Lec -02 Area related to circles" at bounding box center [627, 375] width 220 height 17
copy h6 "Lec -02 Area related to circles"
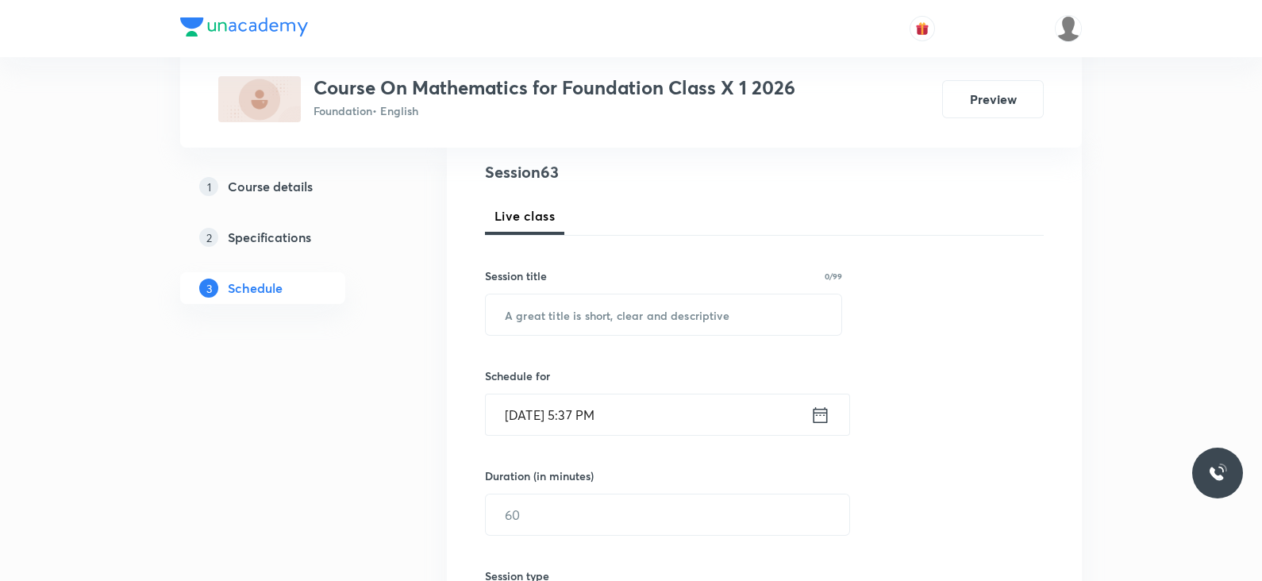
scroll to position [0, 0]
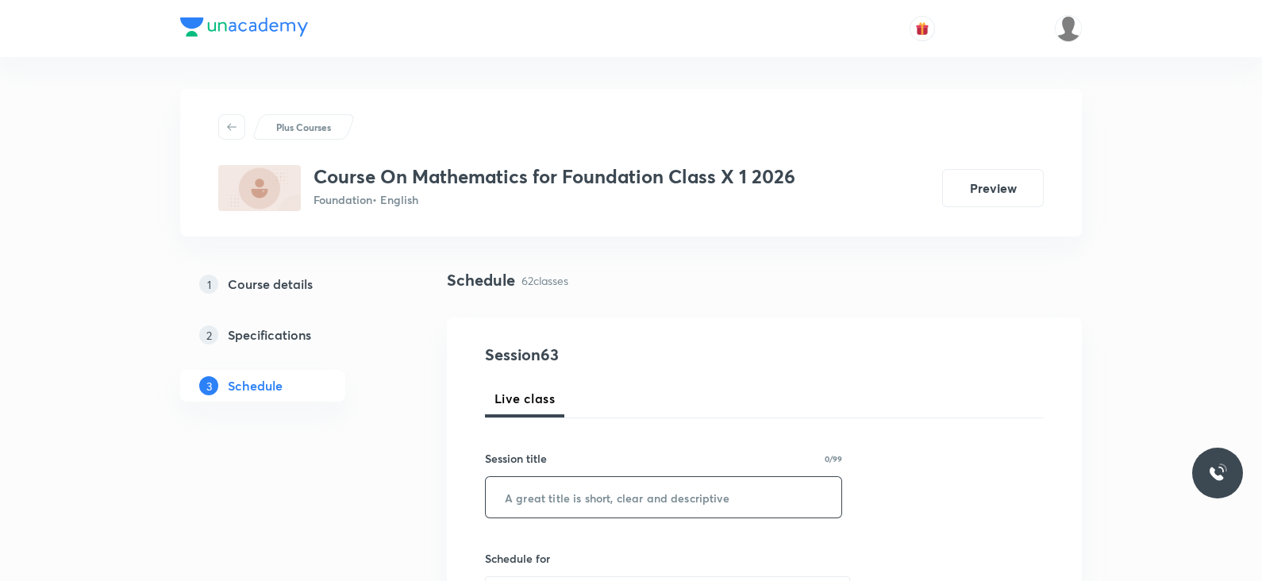
click at [594, 483] on input "text" at bounding box center [664, 497] width 356 height 40
paste input "Lec -02 Area related to circles"
click at [548, 498] on input "Lec -02 Area related to circles" at bounding box center [664, 497] width 356 height 40
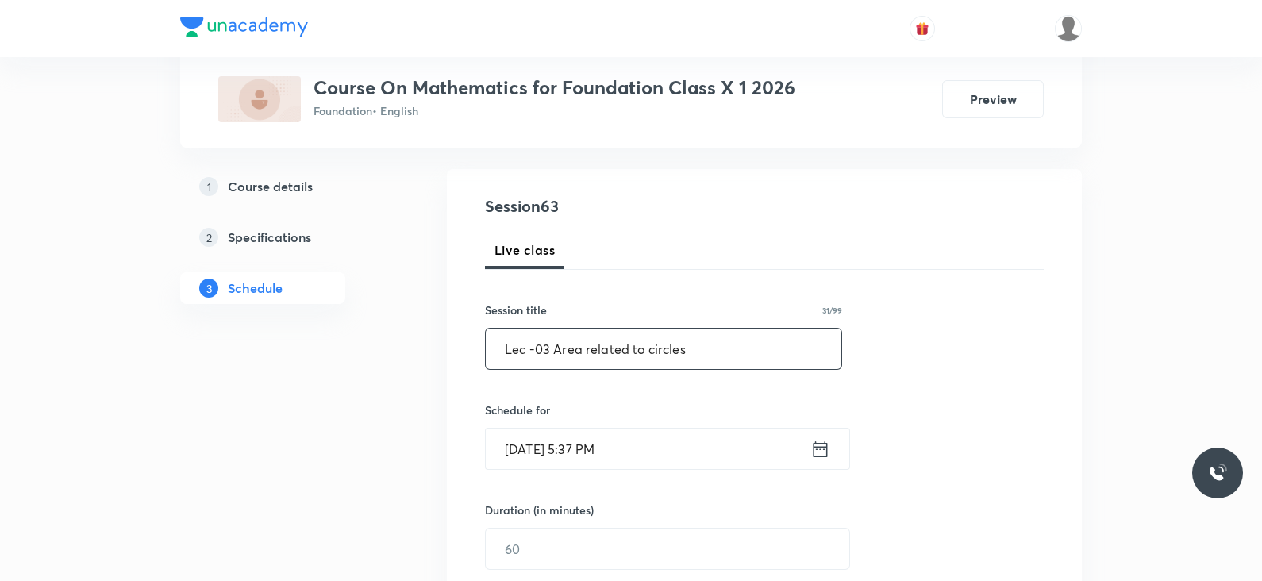
scroll to position [150, 0]
type input "Lec -03 Area related to circles"
click at [821, 447] on icon at bounding box center [820, 447] width 20 height 22
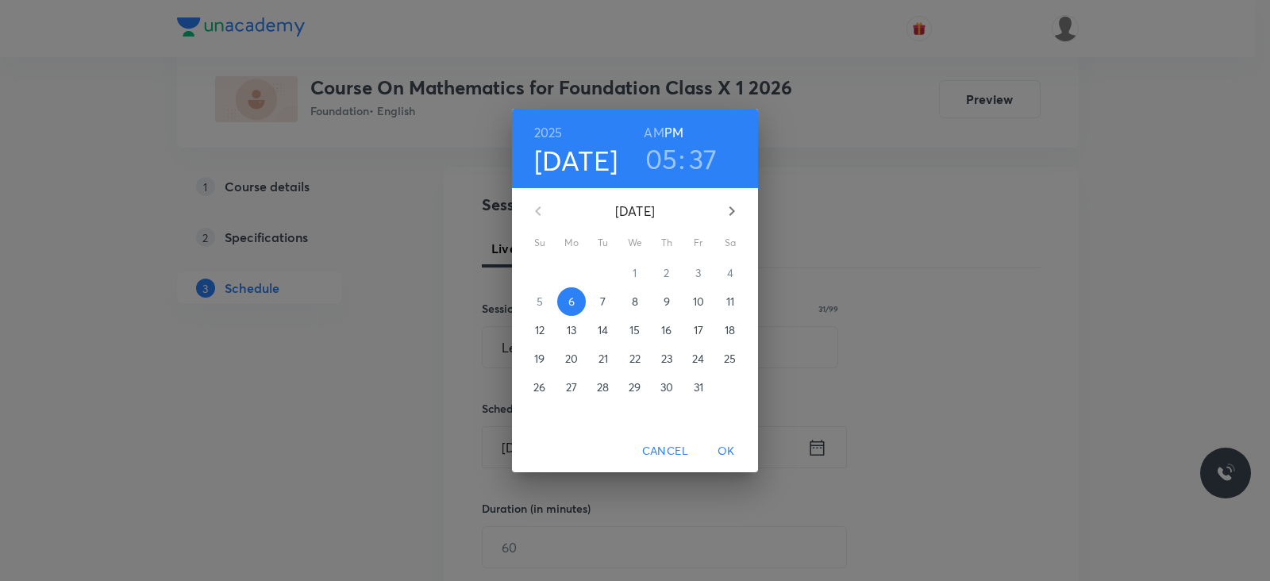
click at [667, 156] on h3 "05" at bounding box center [661, 158] width 33 height 33
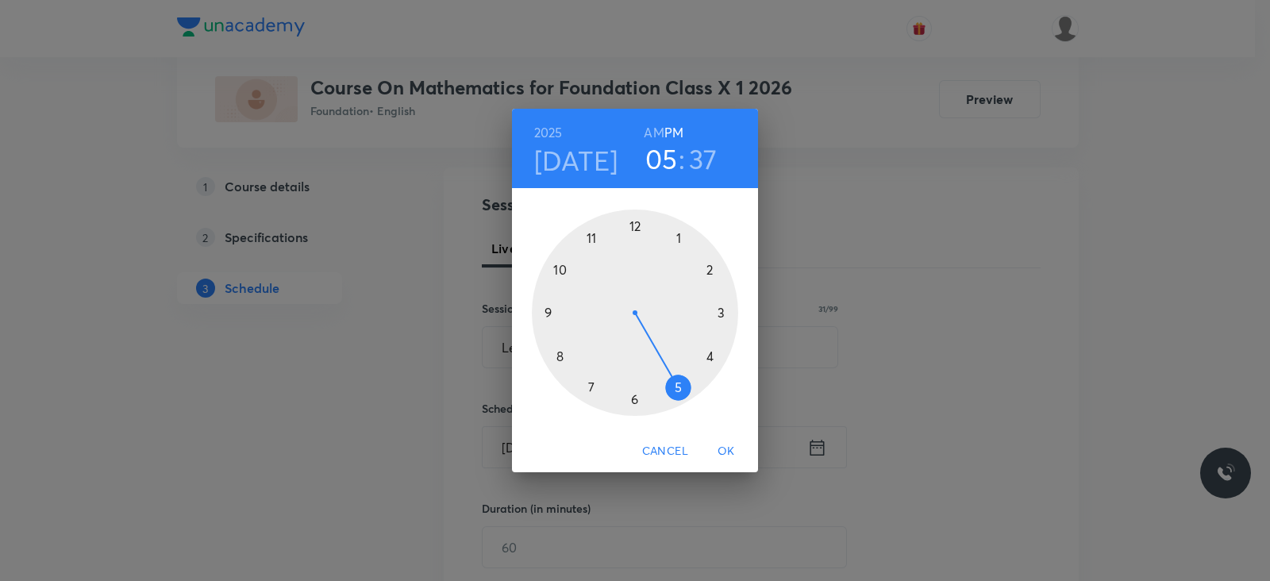
click at [631, 399] on div at bounding box center [635, 312] width 206 height 206
click at [635, 222] on div at bounding box center [635, 312] width 206 height 206
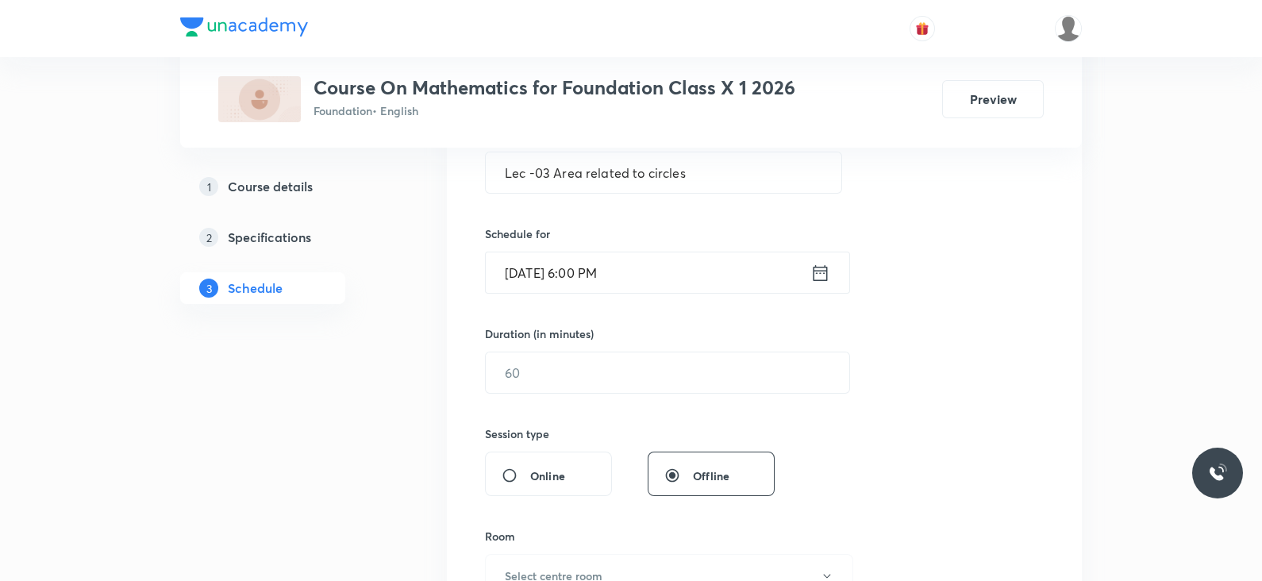
scroll to position [331, 0]
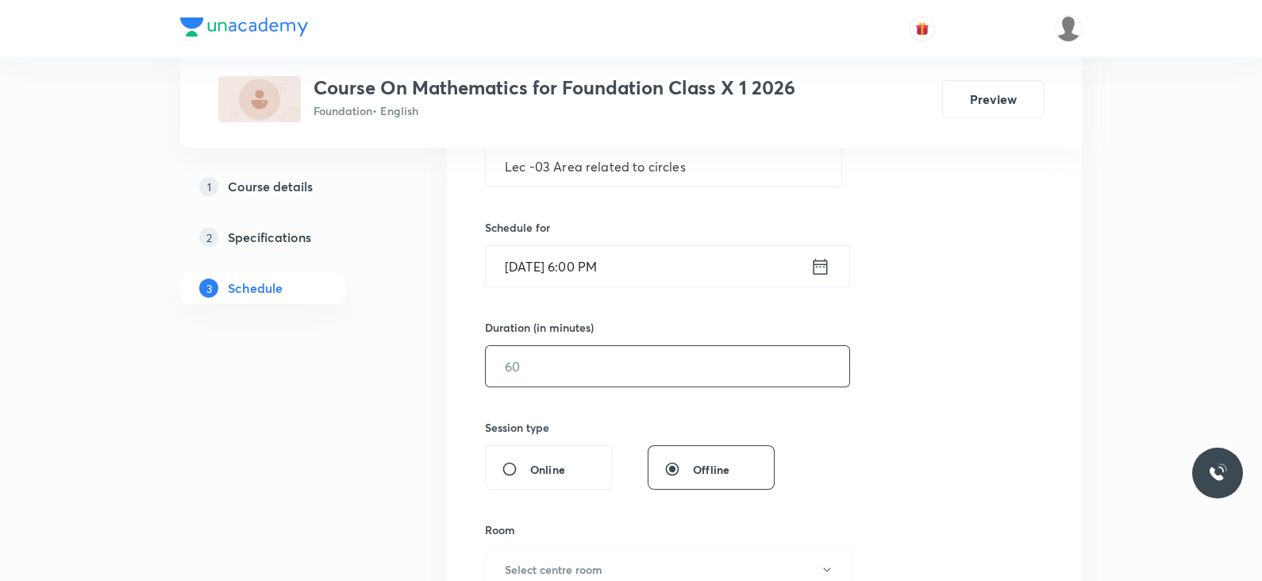
click at [630, 368] on input "text" at bounding box center [667, 366] width 363 height 40
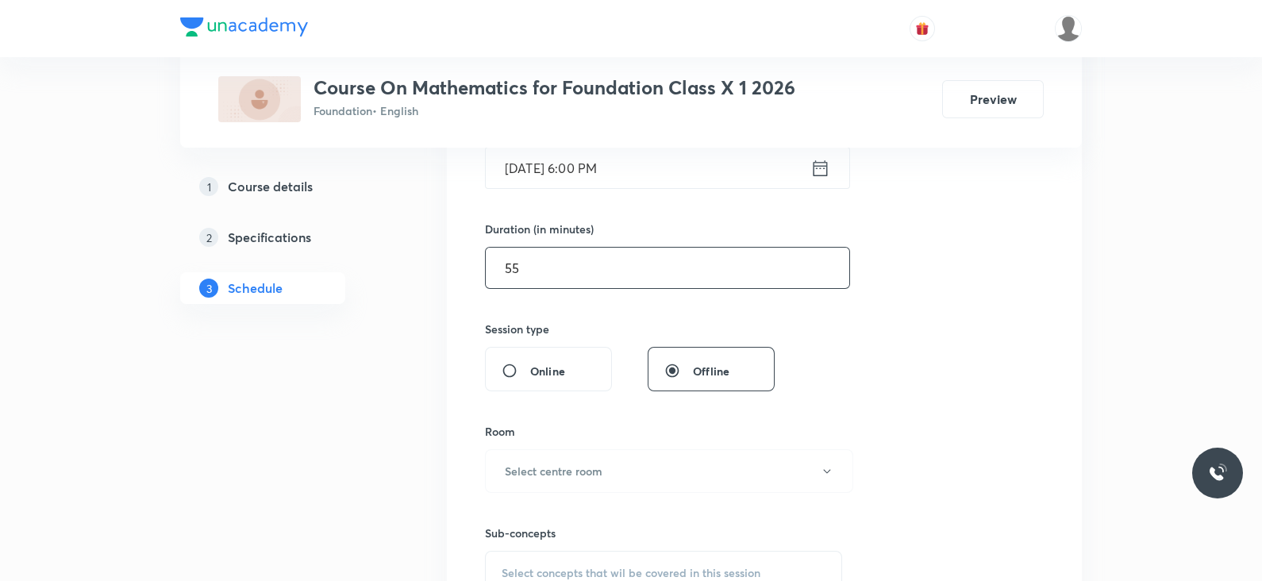
scroll to position [434, 0]
click at [825, 163] on icon at bounding box center [820, 163] width 20 height 22
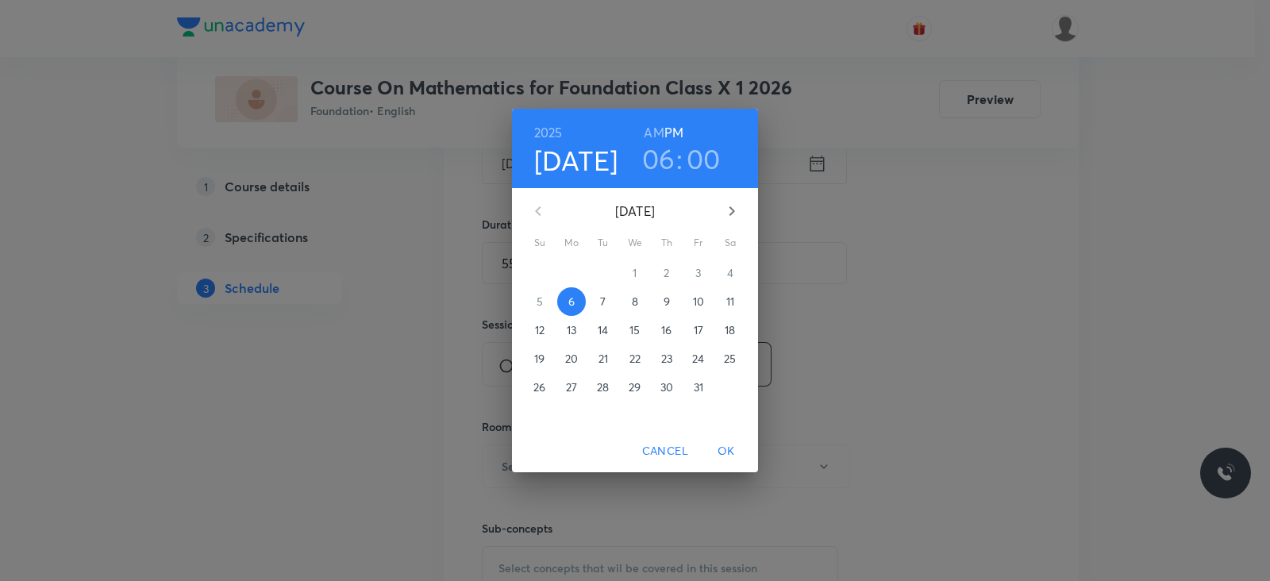
click at [703, 156] on h3 "00" at bounding box center [703, 158] width 34 height 33
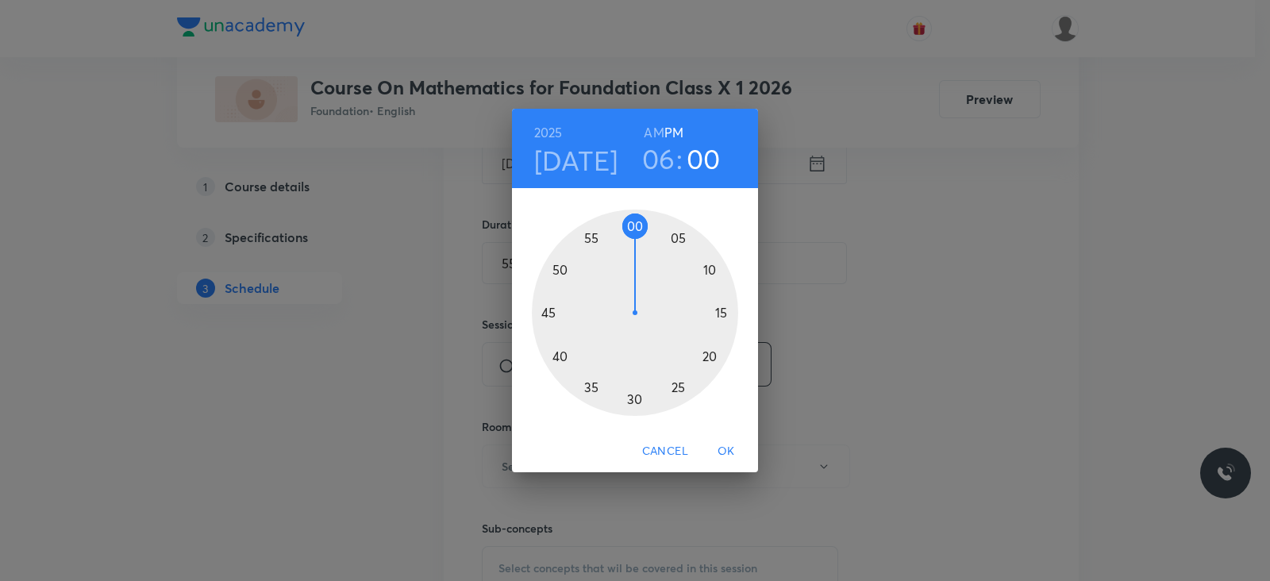
click at [722, 313] on div at bounding box center [635, 312] width 206 height 206
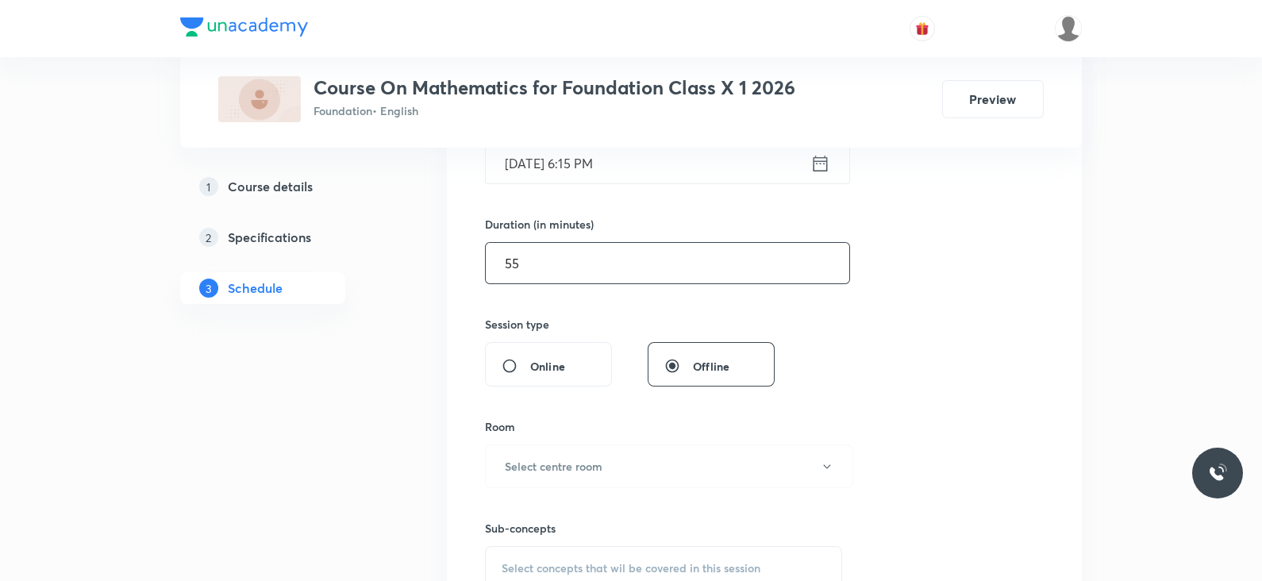
click at [609, 259] on input "55" at bounding box center [667, 263] width 363 height 40
type input "5"
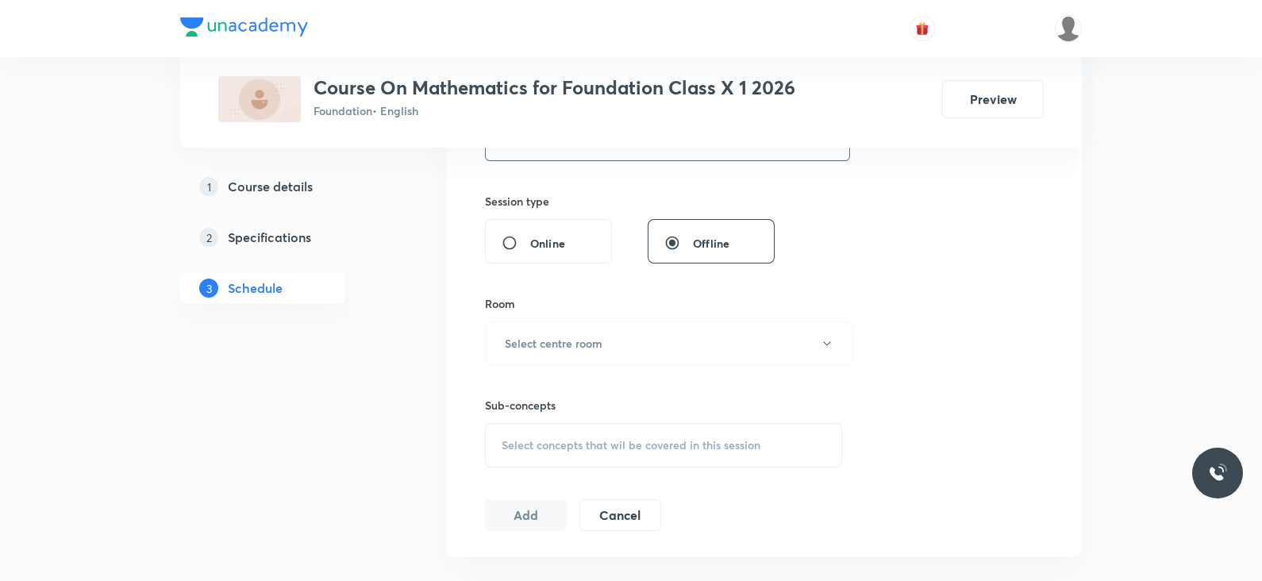
scroll to position [559, 0]
type input "40"
click at [582, 342] on h6 "Select centre room" at bounding box center [554, 340] width 98 height 17
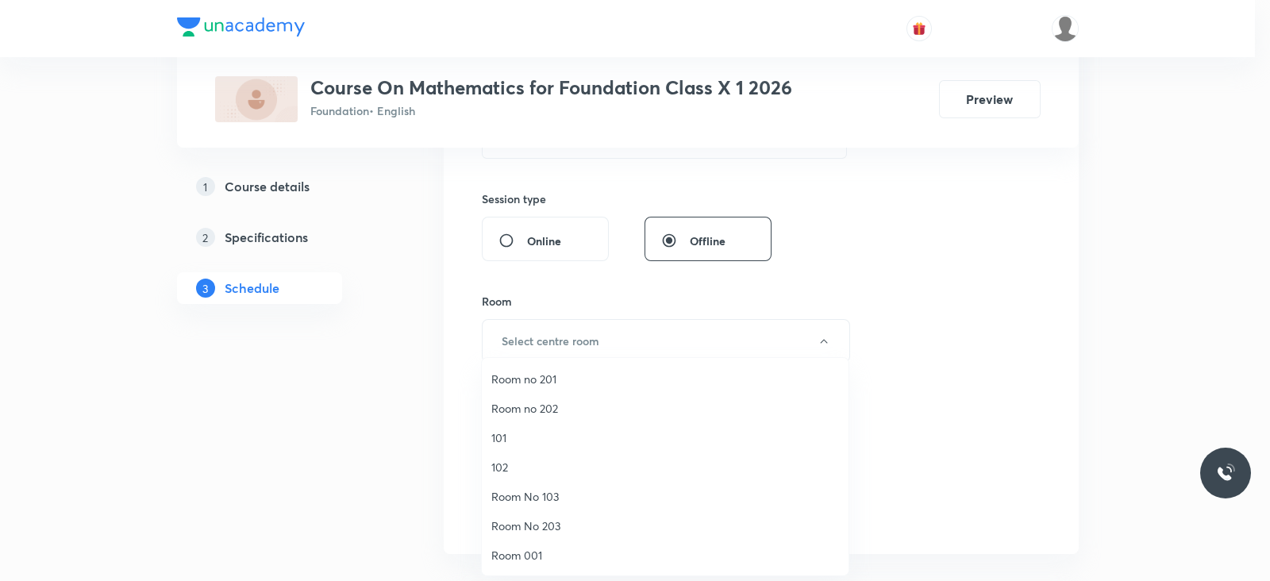
click at [546, 529] on span "Room No 203" at bounding box center [665, 525] width 348 height 17
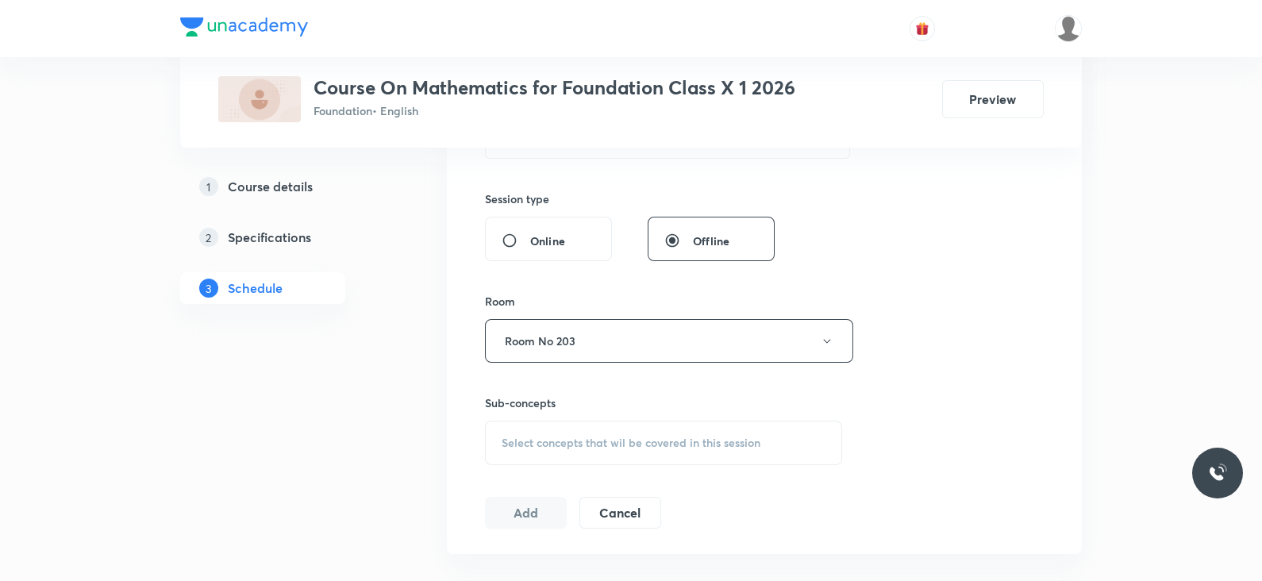
click at [603, 444] on span "Select concepts that wil be covered in this session" at bounding box center [631, 442] width 259 height 13
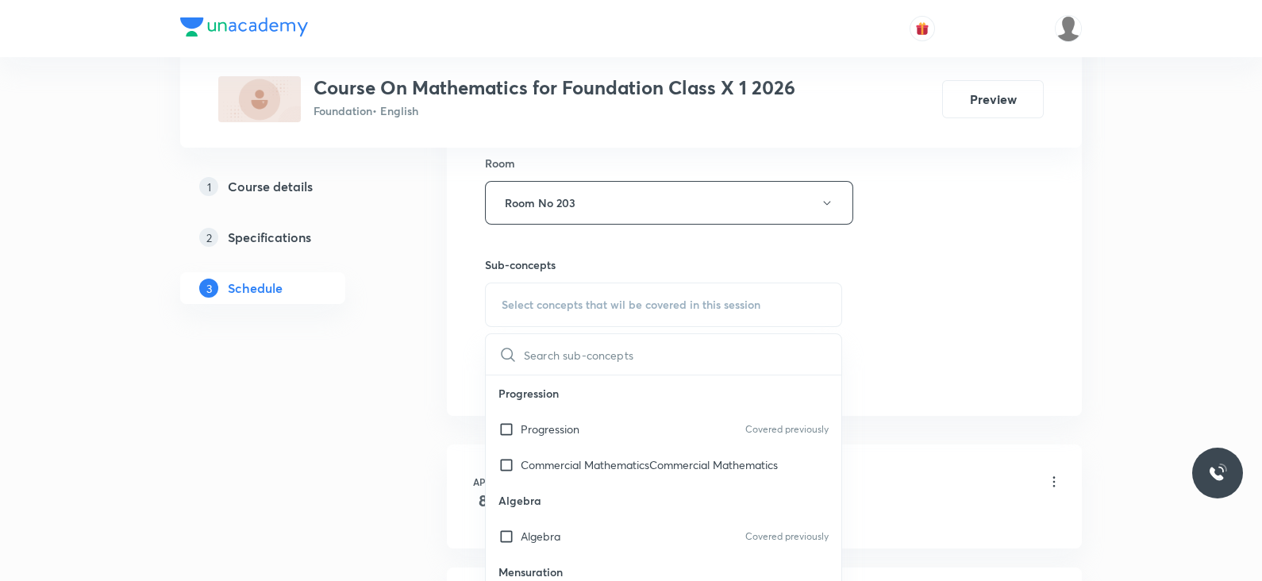
scroll to position [705, 0]
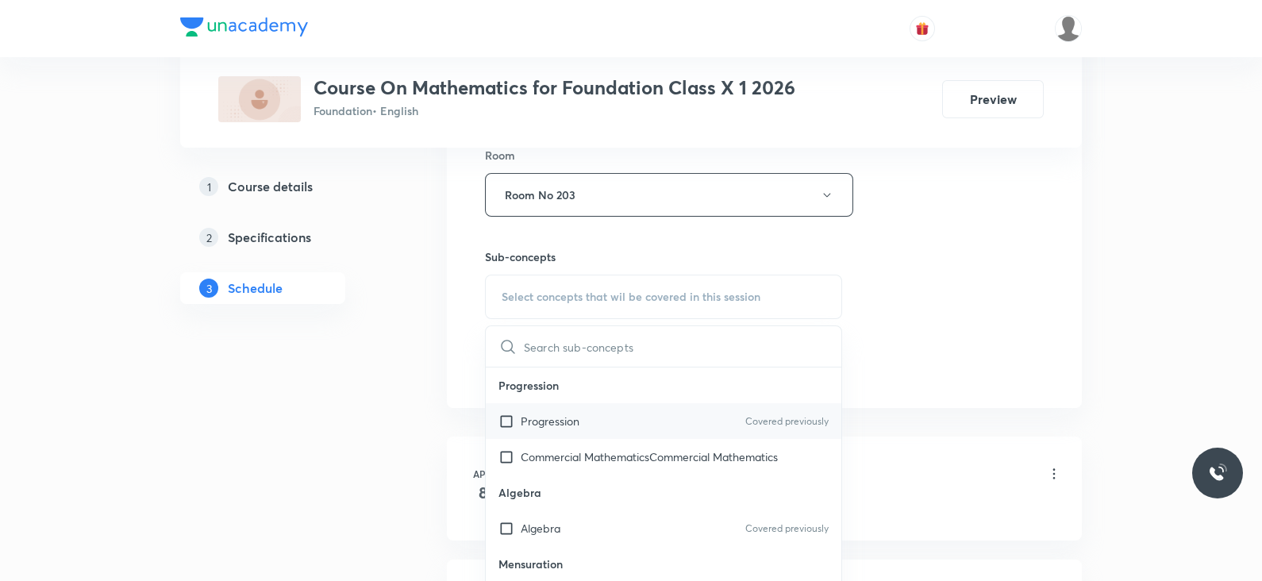
click at [582, 417] on div "Progression Covered previously" at bounding box center [664, 421] width 356 height 36
checkbox input "true"
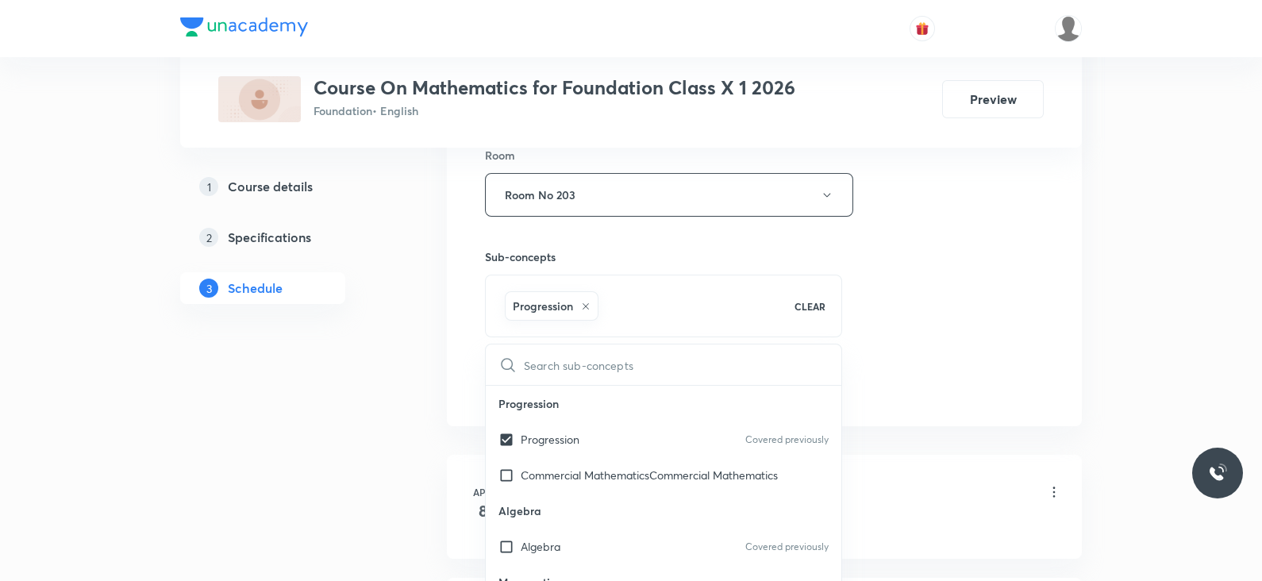
click at [932, 333] on div "Session 63 Live class Session title 31/99 Lec -03 Area related to circles ​ Sch…" at bounding box center [764, 18] width 559 height 763
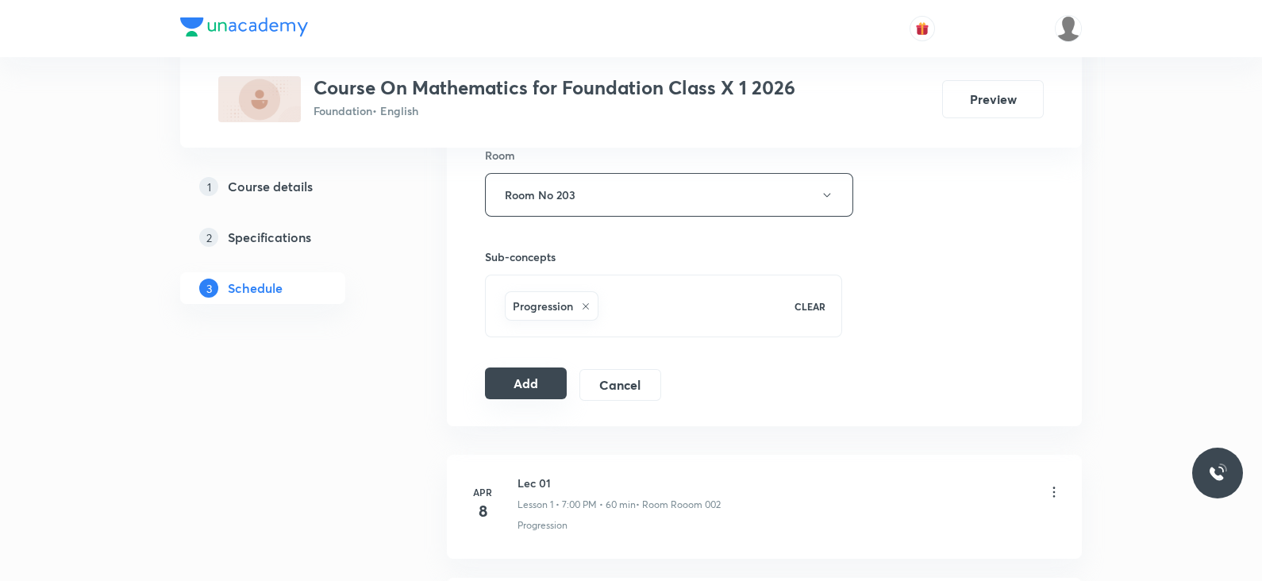
click at [536, 379] on button "Add" at bounding box center [526, 383] width 82 height 32
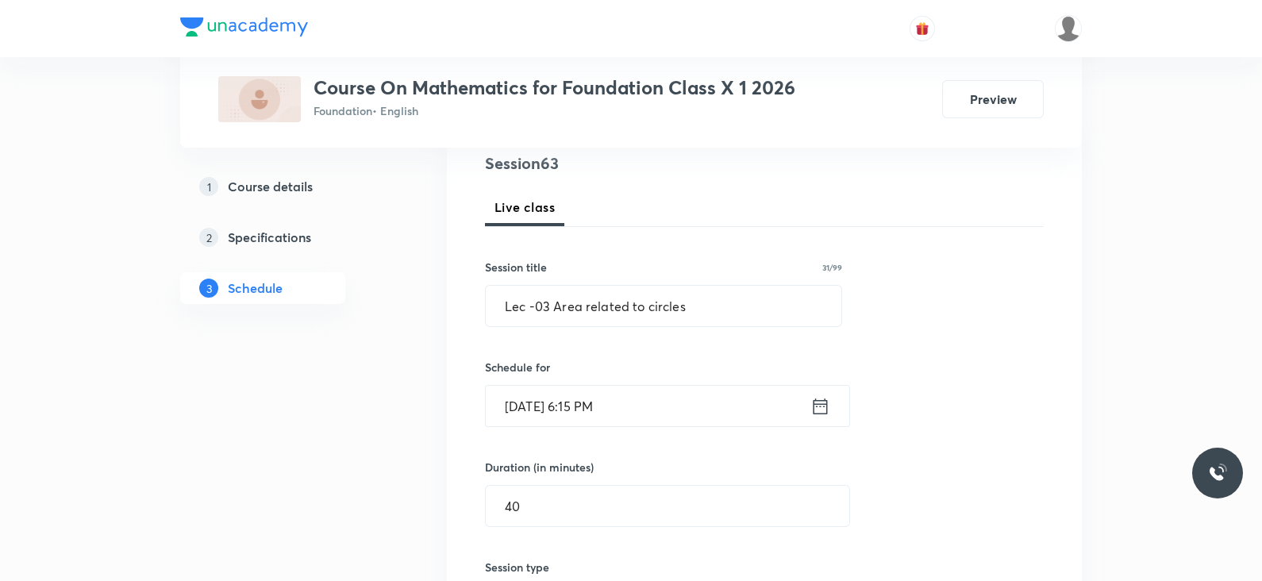
scroll to position [190, 0]
drag, startPoint x: 702, startPoint y: 319, endPoint x: 543, endPoint y: 308, distance: 159.9
click at [543, 308] on input "Lec -03 Area related to circles" at bounding box center [664, 307] width 356 height 40
type input "Lec -01"
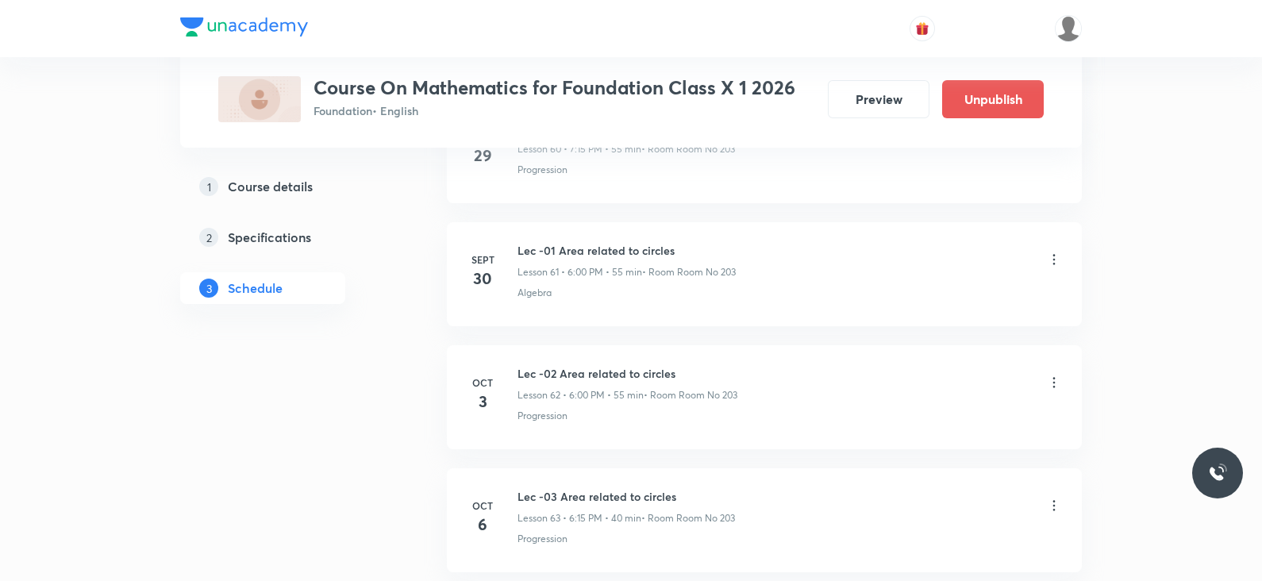
scroll to position [7693, 0]
click at [1054, 378] on icon at bounding box center [1054, 383] width 2 height 10
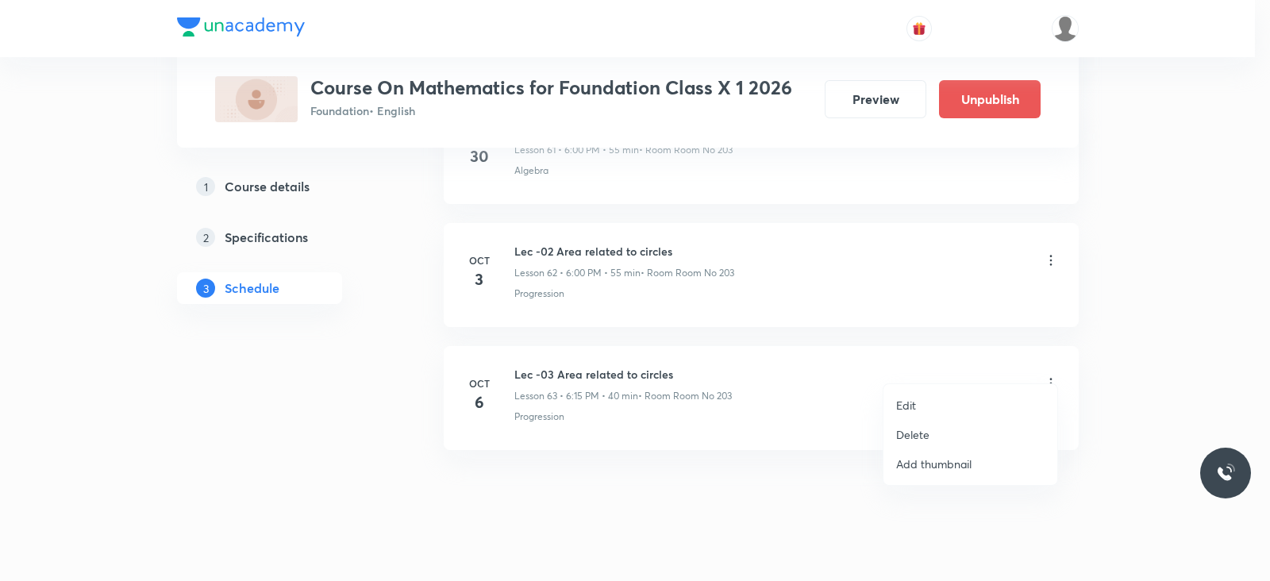
click at [930, 391] on li "Edit" at bounding box center [970, 404] width 174 height 29
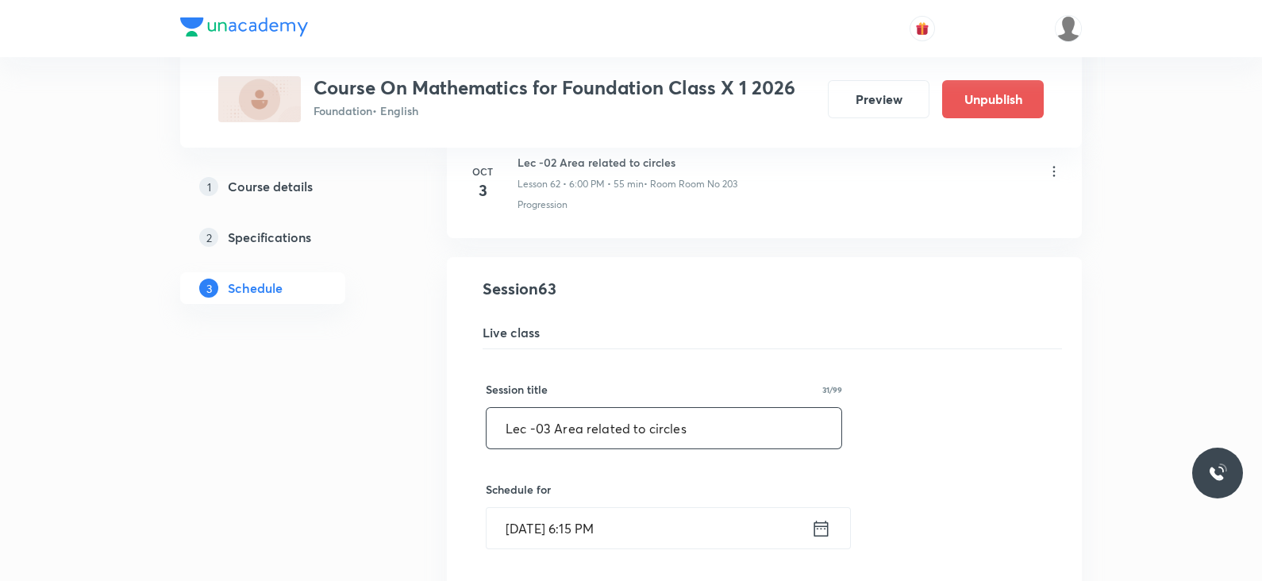
drag, startPoint x: 730, startPoint y: 406, endPoint x: 544, endPoint y: 406, distance: 186.5
click at [544, 408] on input "Lec -03 Area related to circles" at bounding box center [663, 428] width 355 height 40
paste input "surface area volume"
click at [555, 408] on input "Lec -01 surface area volume" at bounding box center [663, 428] width 355 height 40
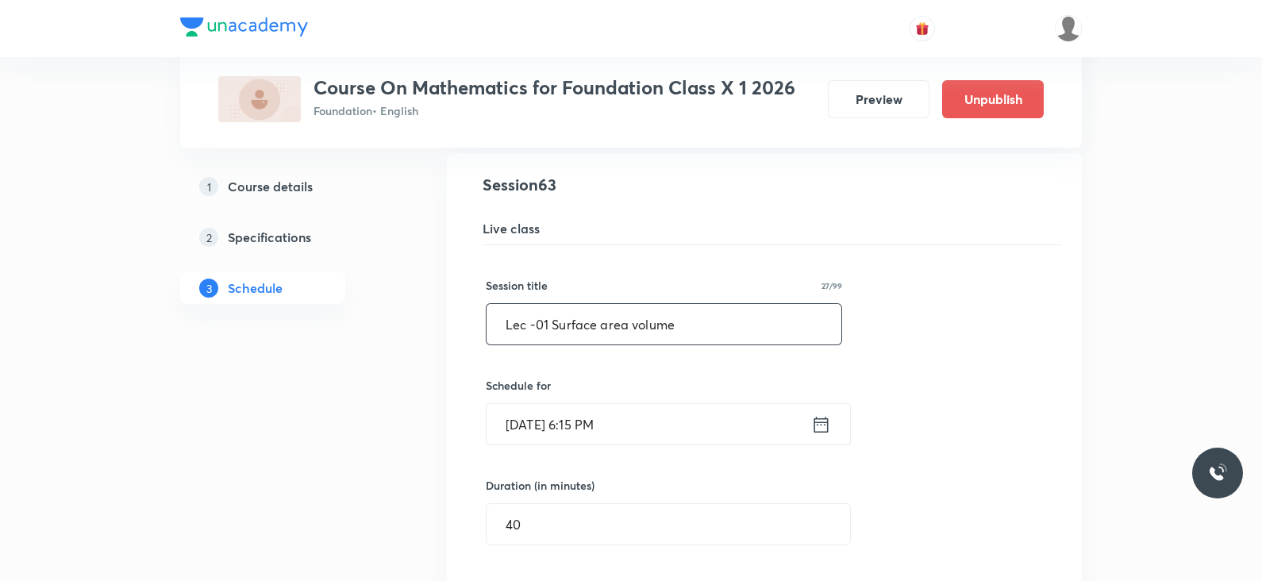
scroll to position [7797, 0]
click at [635, 304] on input "Lec -01 Surface area volume" at bounding box center [663, 323] width 355 height 40
type input "Lec -01 Surface area Volume"
click at [811, 413] on icon at bounding box center [821, 424] width 20 height 22
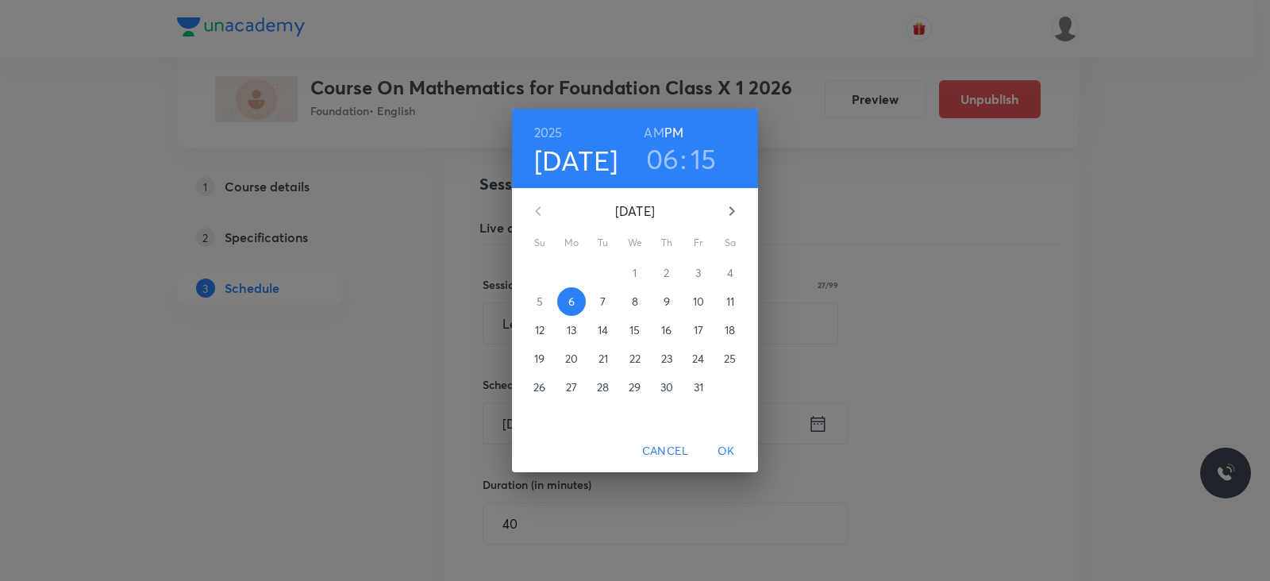
click at [870, 402] on div "2025 Oct 6 06 : 15 AM PM October 2025 Su Mo Tu We Th Fr Sa 28 29 30 1 2 3 4 5 6…" at bounding box center [635, 290] width 1270 height 581
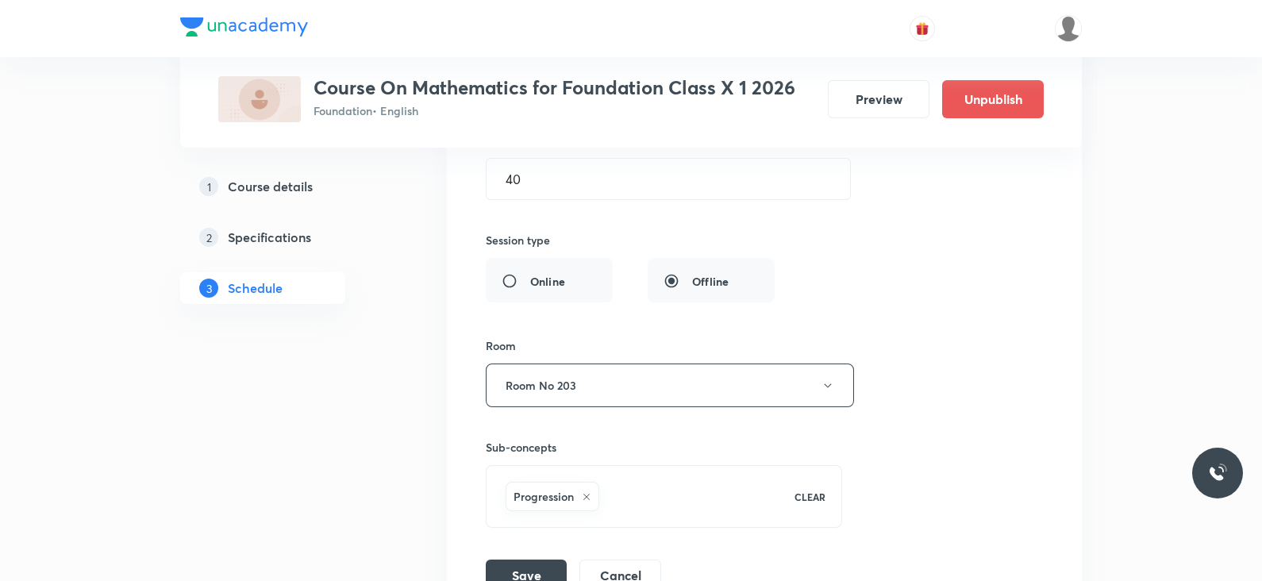
scroll to position [8301, 0]
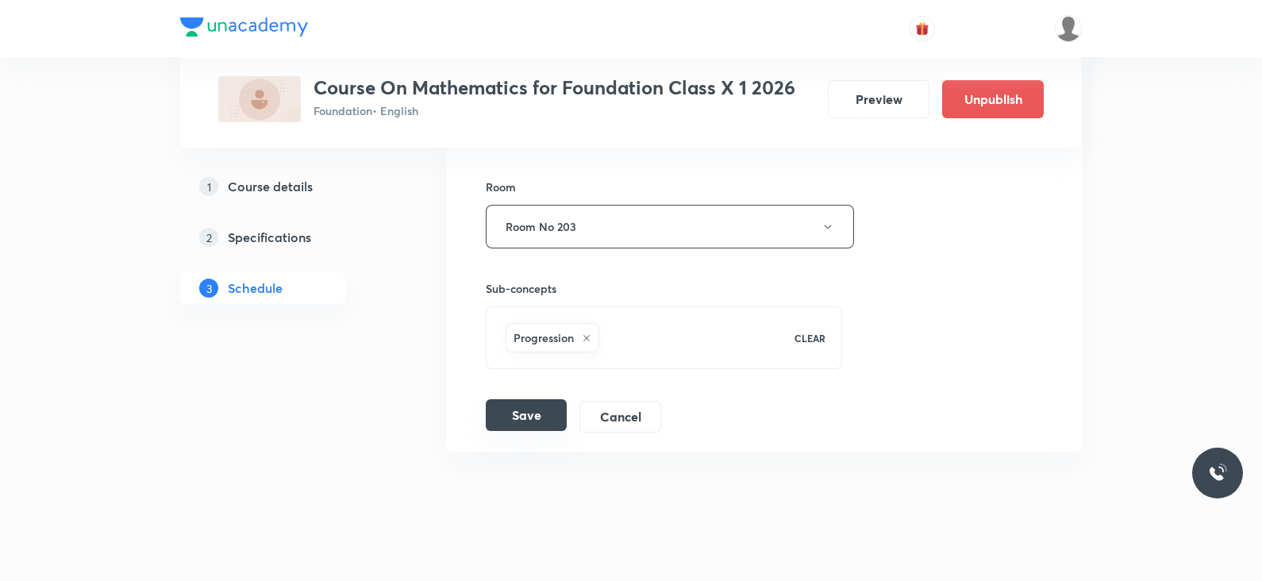
click at [525, 402] on button "Save" at bounding box center [526, 415] width 81 height 32
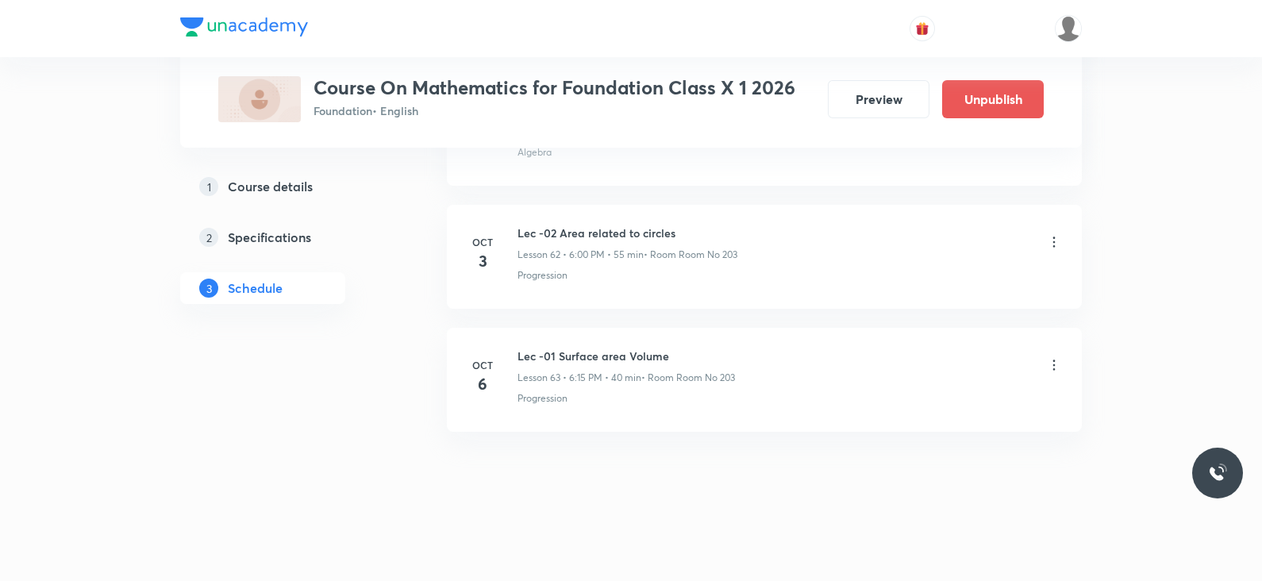
scroll to position [7693, 0]
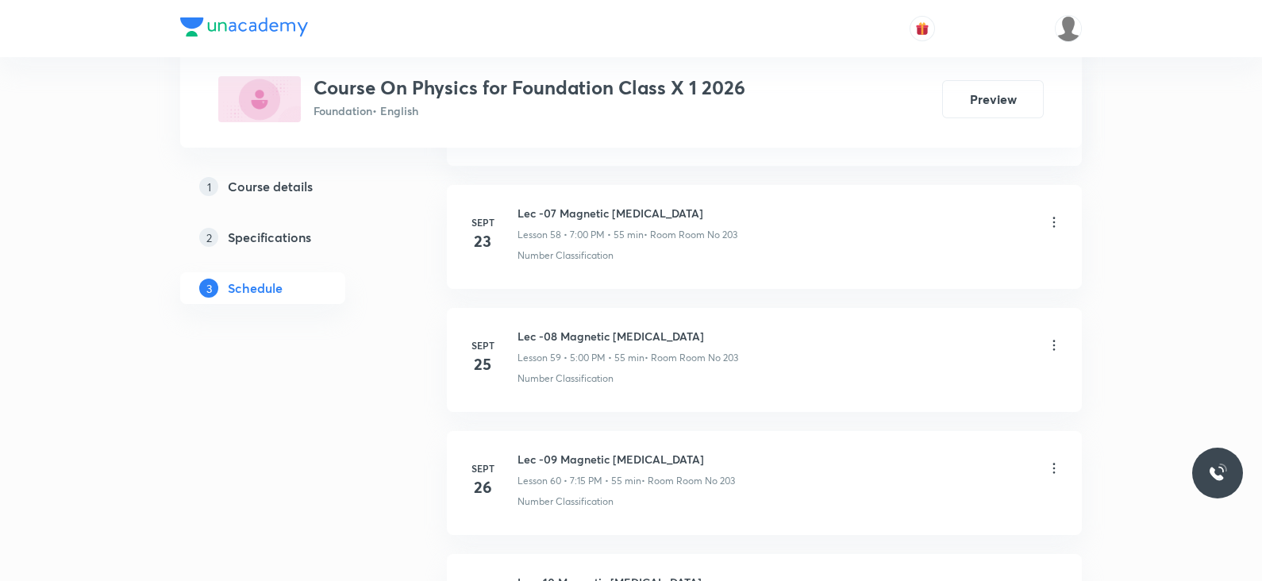
scroll to position [8297, 0]
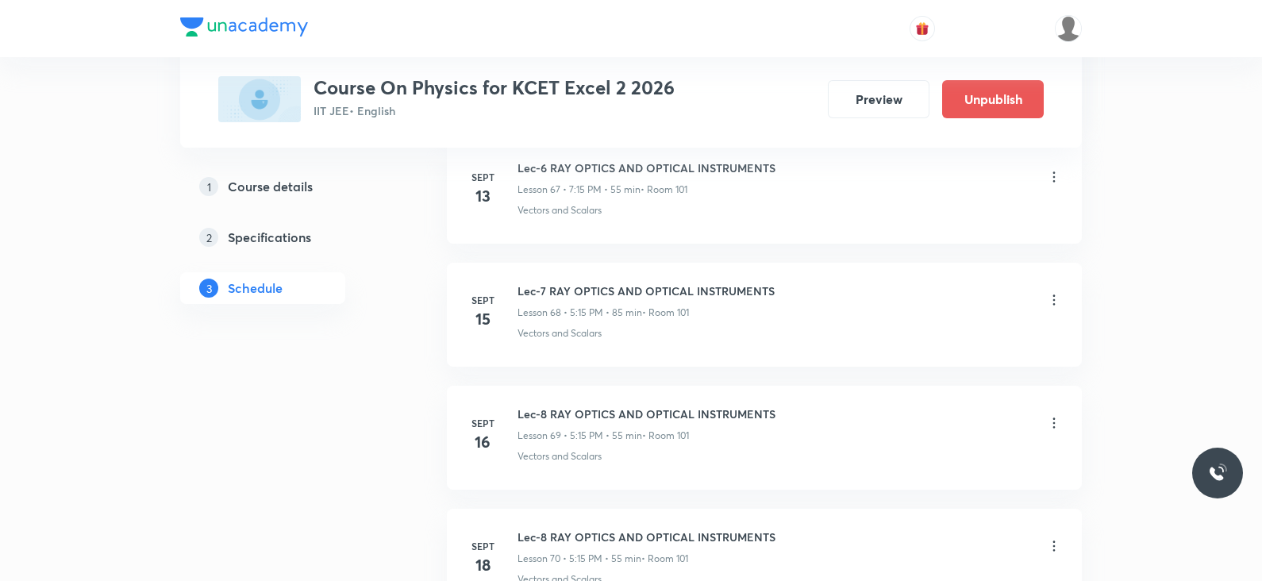
scroll to position [10486, 0]
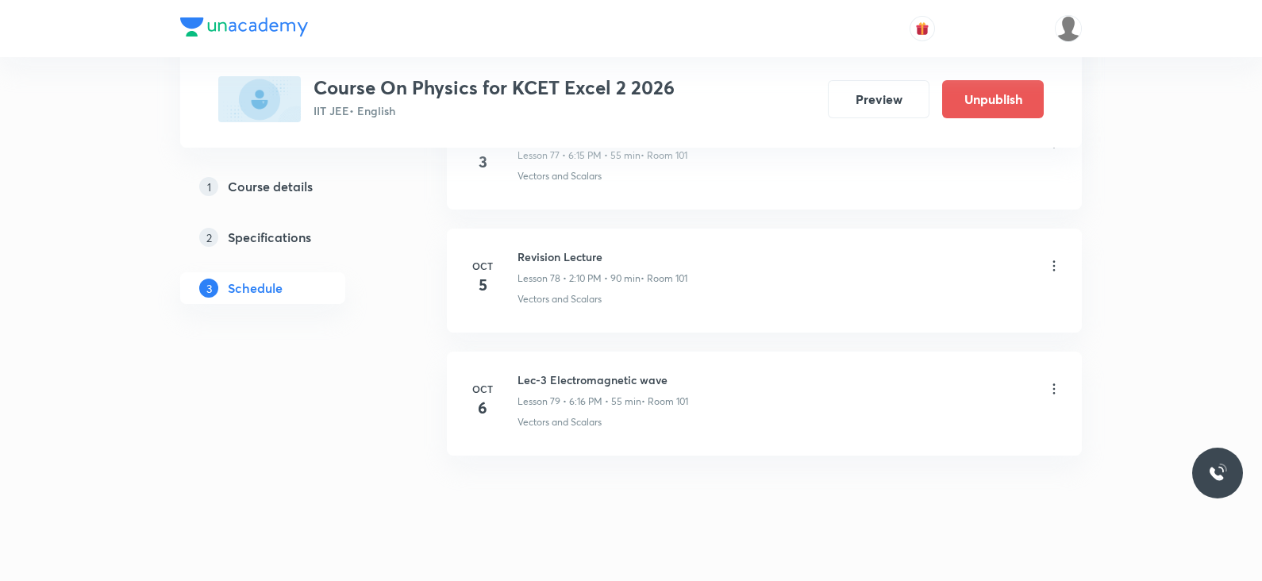
click at [1052, 381] on icon at bounding box center [1054, 389] width 16 height 16
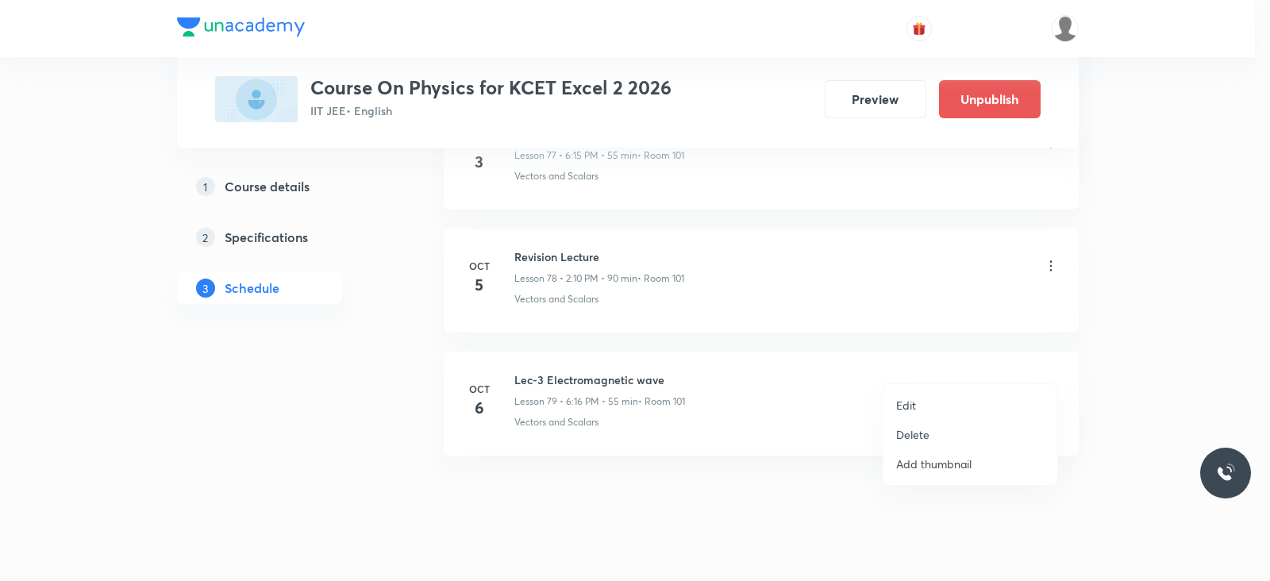
click at [907, 438] on p "Delete" at bounding box center [912, 434] width 33 height 17
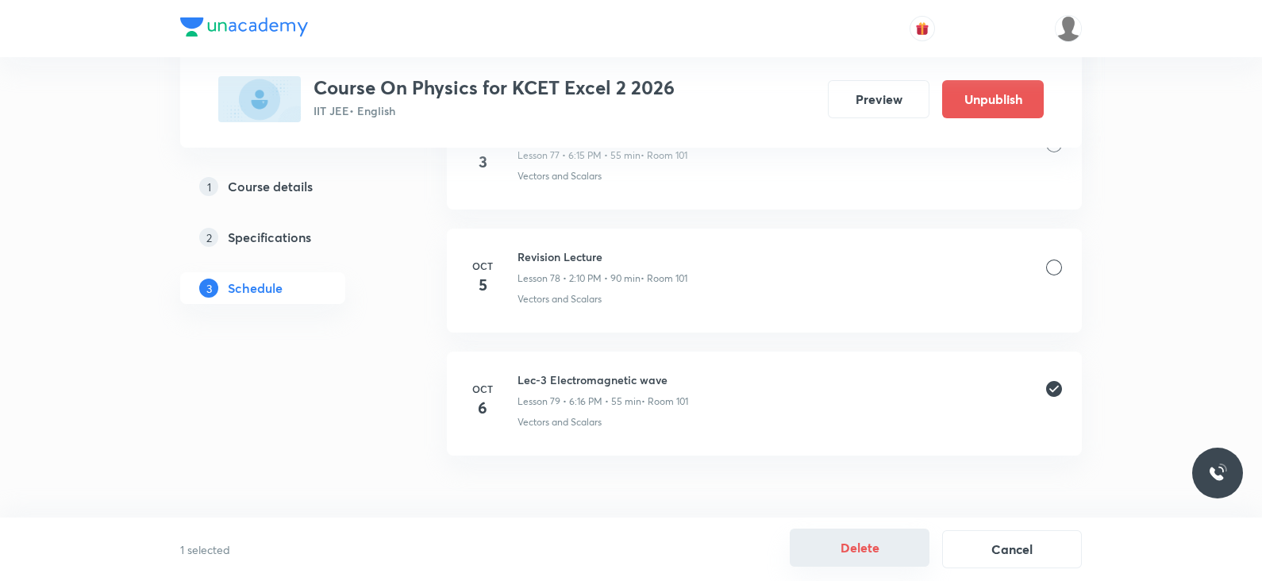
click at [829, 541] on button "Delete" at bounding box center [860, 548] width 140 height 38
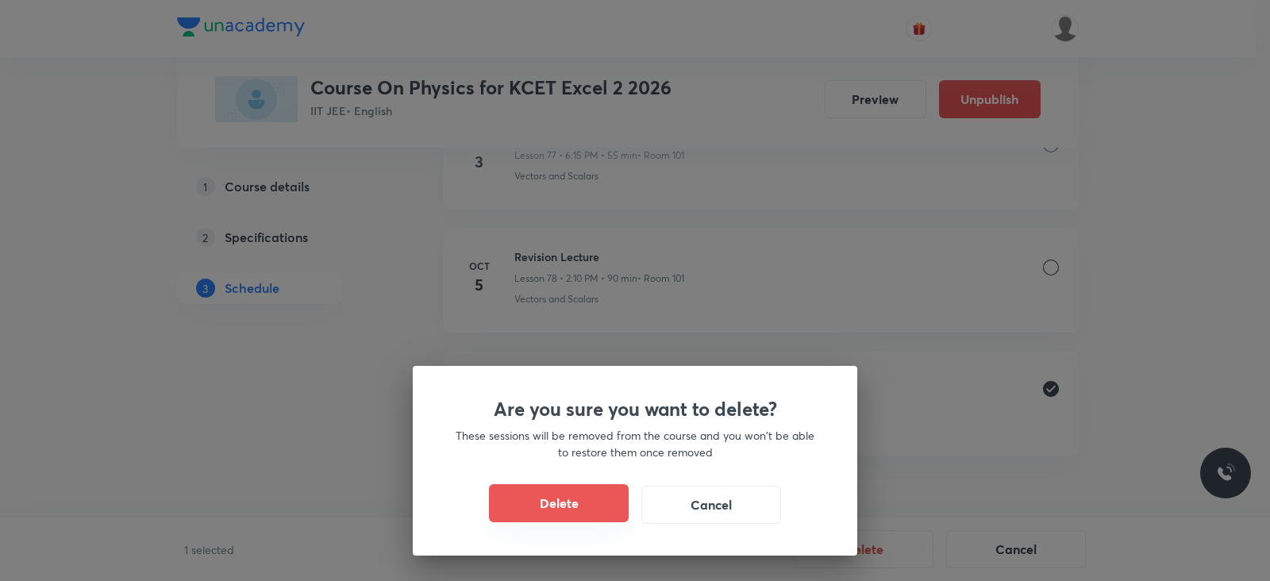
click at [561, 498] on button "Delete" at bounding box center [559, 503] width 140 height 38
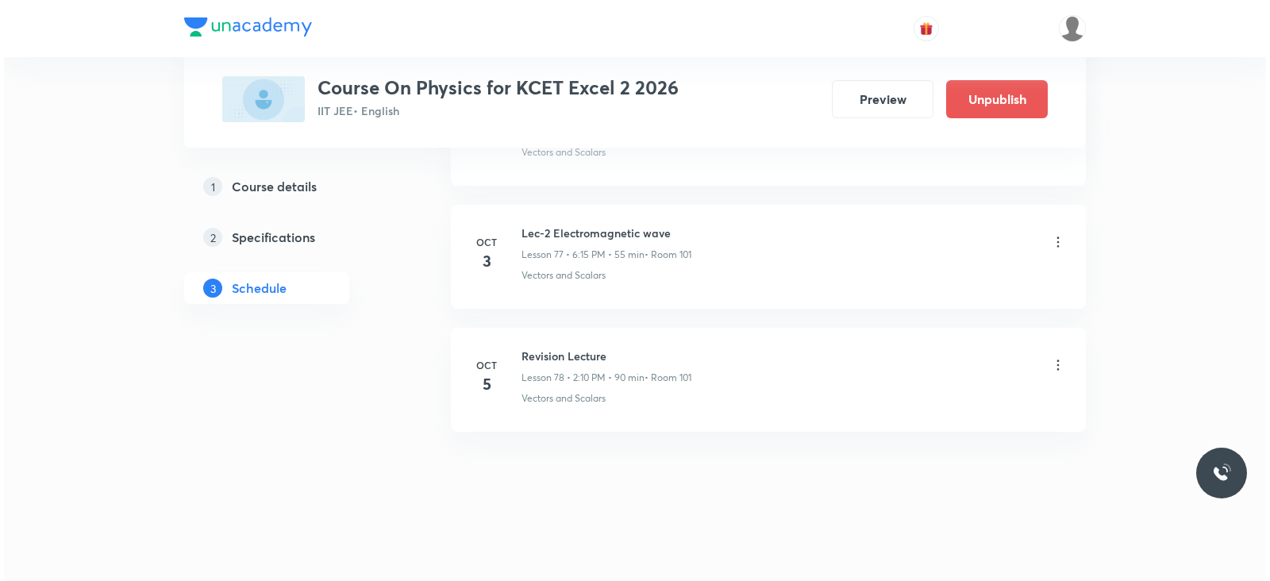
scroll to position [10363, 0]
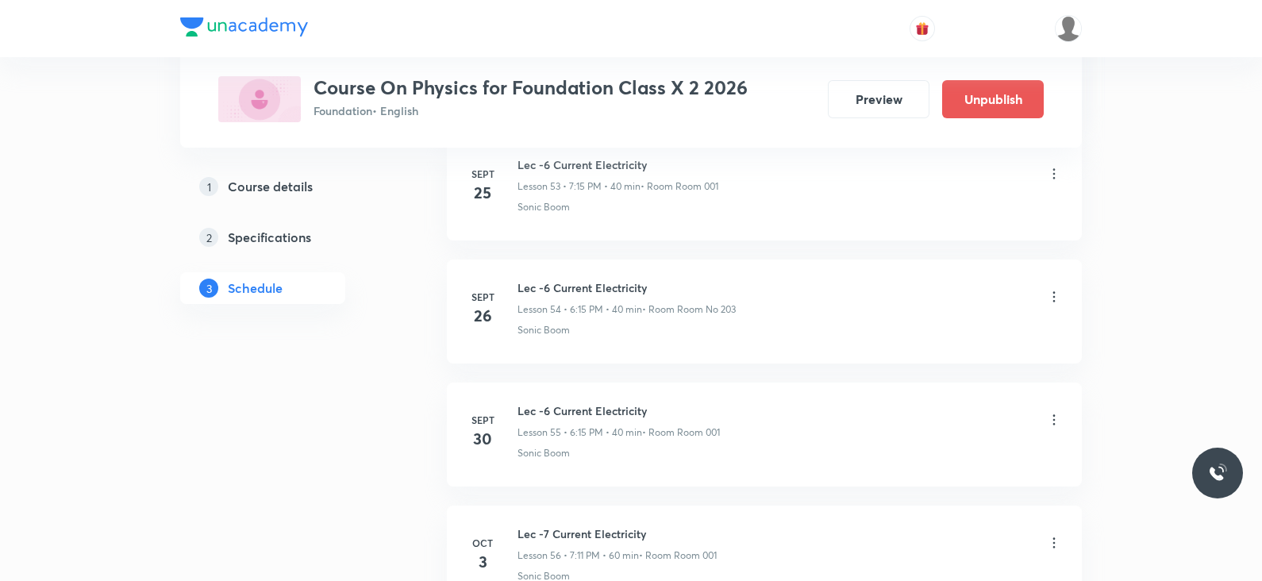
scroll to position [7685, 0]
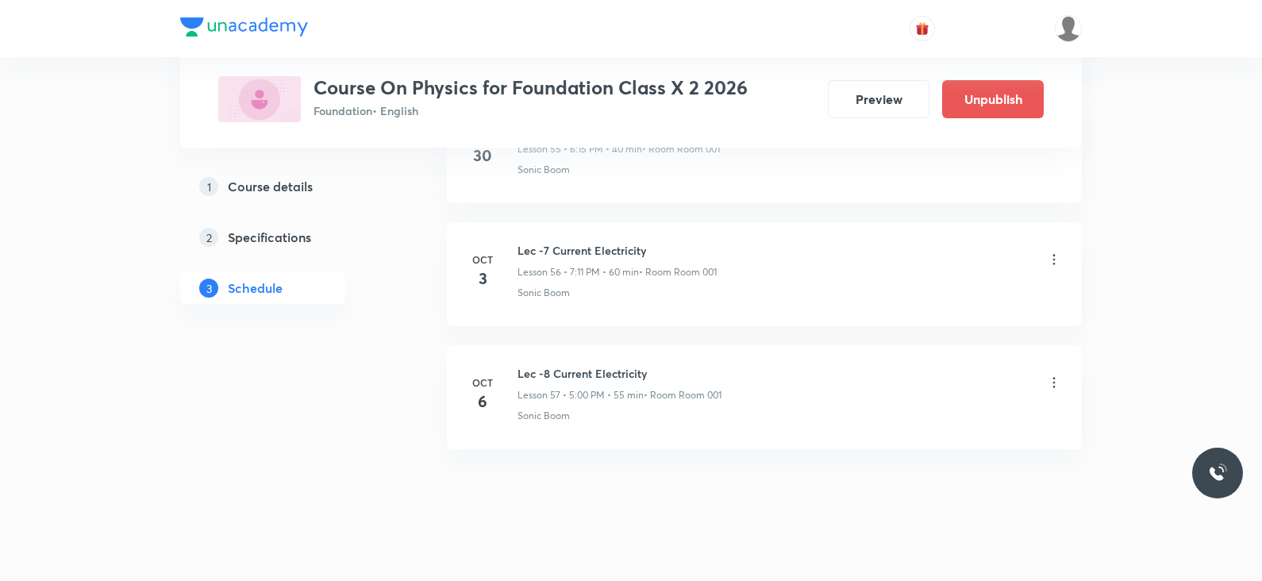
click at [1052, 375] on icon at bounding box center [1054, 383] width 16 height 16
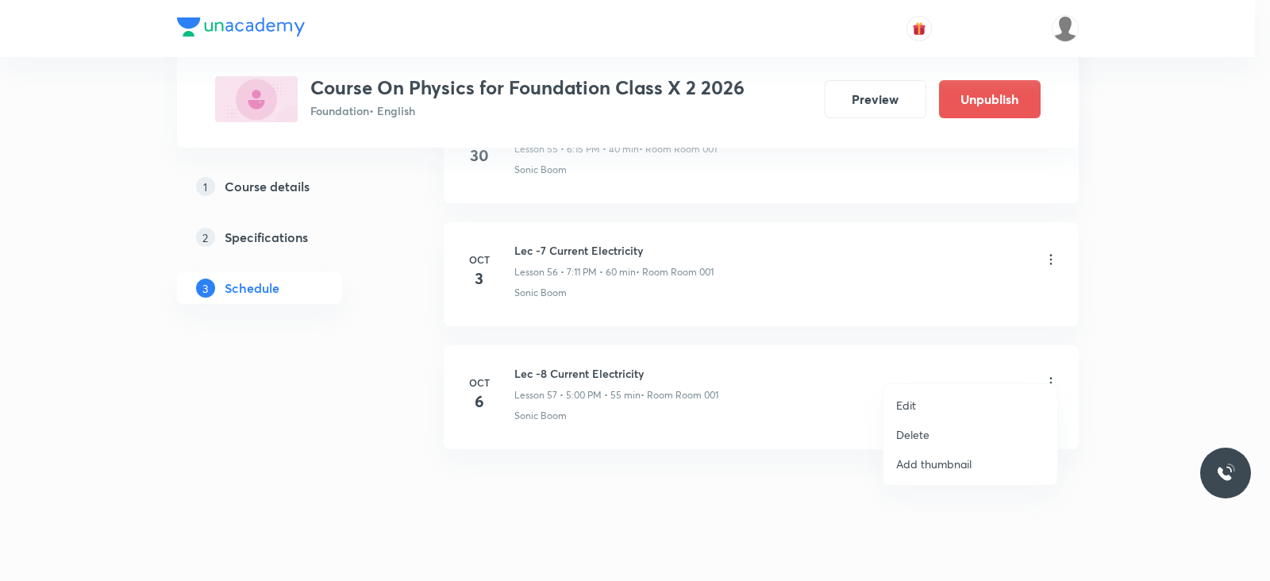
click at [932, 432] on li "Delete" at bounding box center [970, 434] width 174 height 29
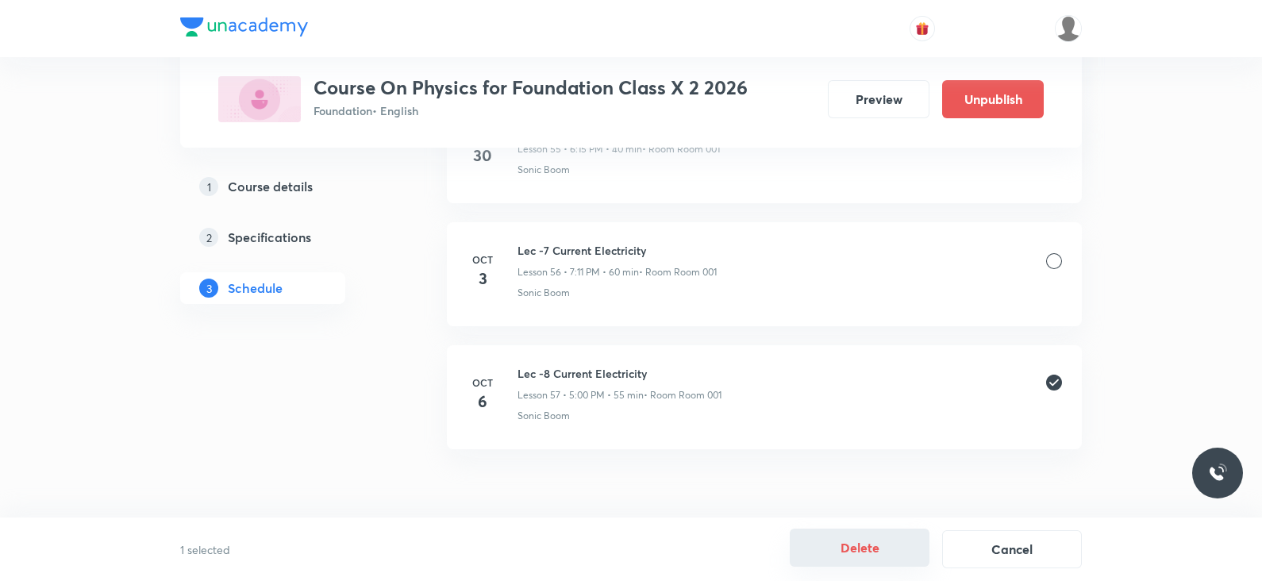
click at [842, 545] on button "Delete" at bounding box center [860, 548] width 140 height 38
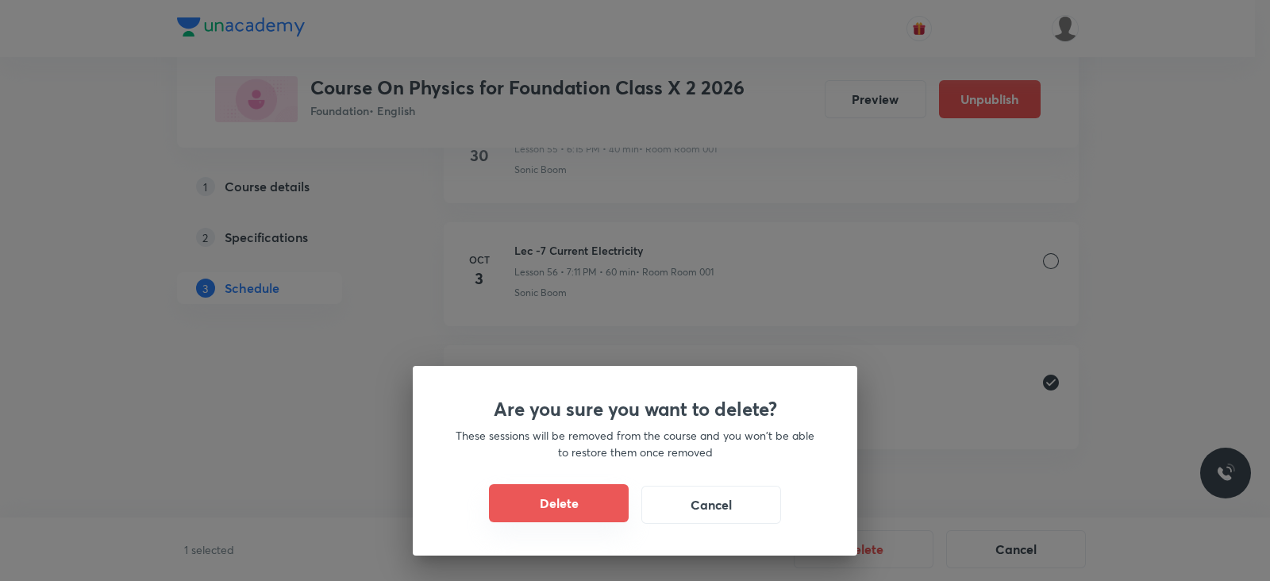
click at [564, 509] on button "Delete" at bounding box center [559, 503] width 140 height 38
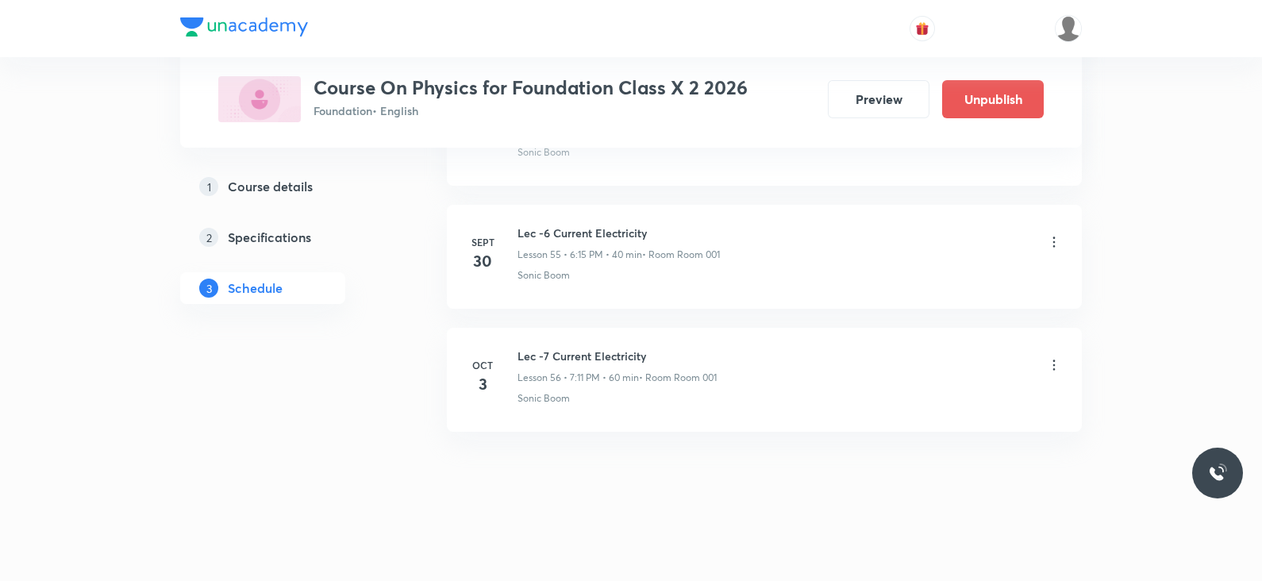
scroll to position [7562, 0]
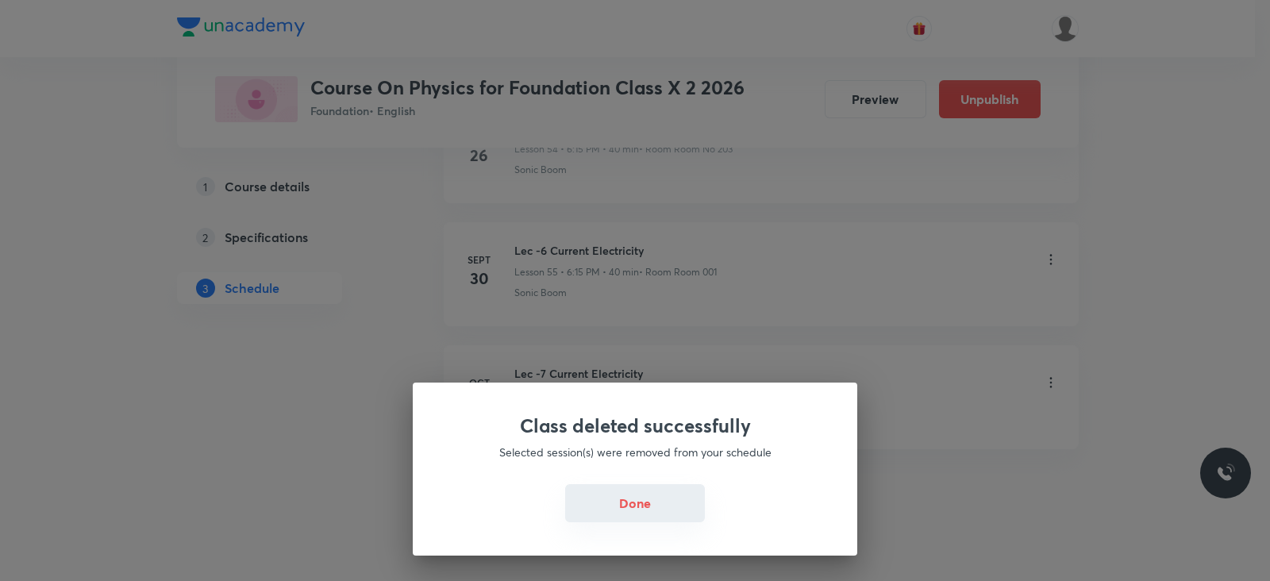
click at [618, 509] on button "Done" at bounding box center [635, 503] width 140 height 38
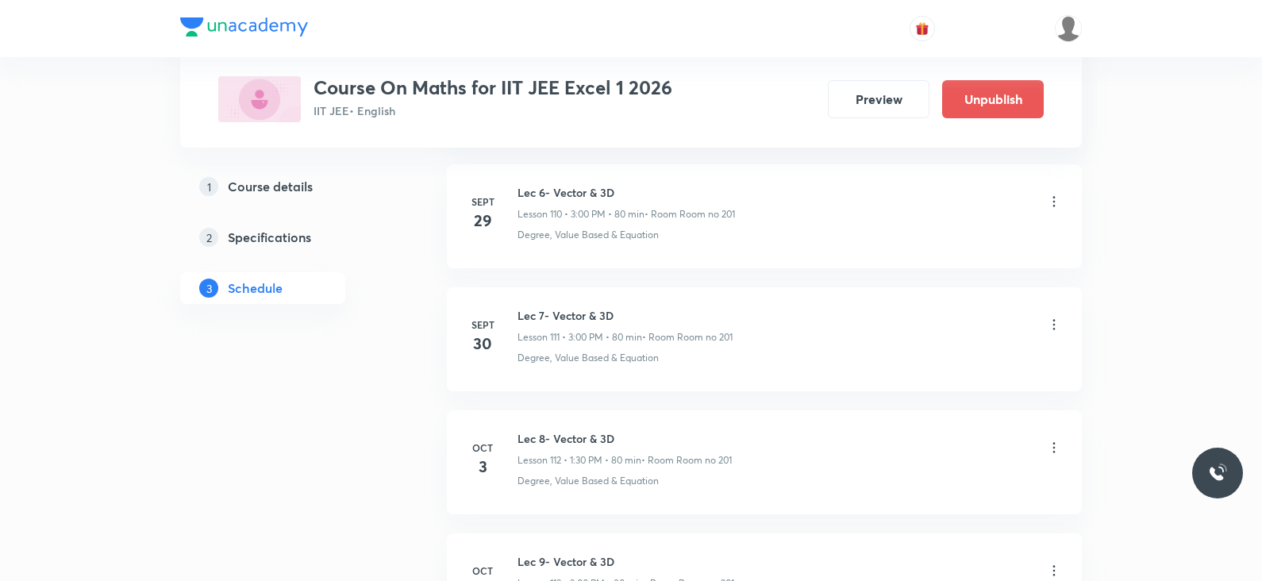
scroll to position [14903, 0]
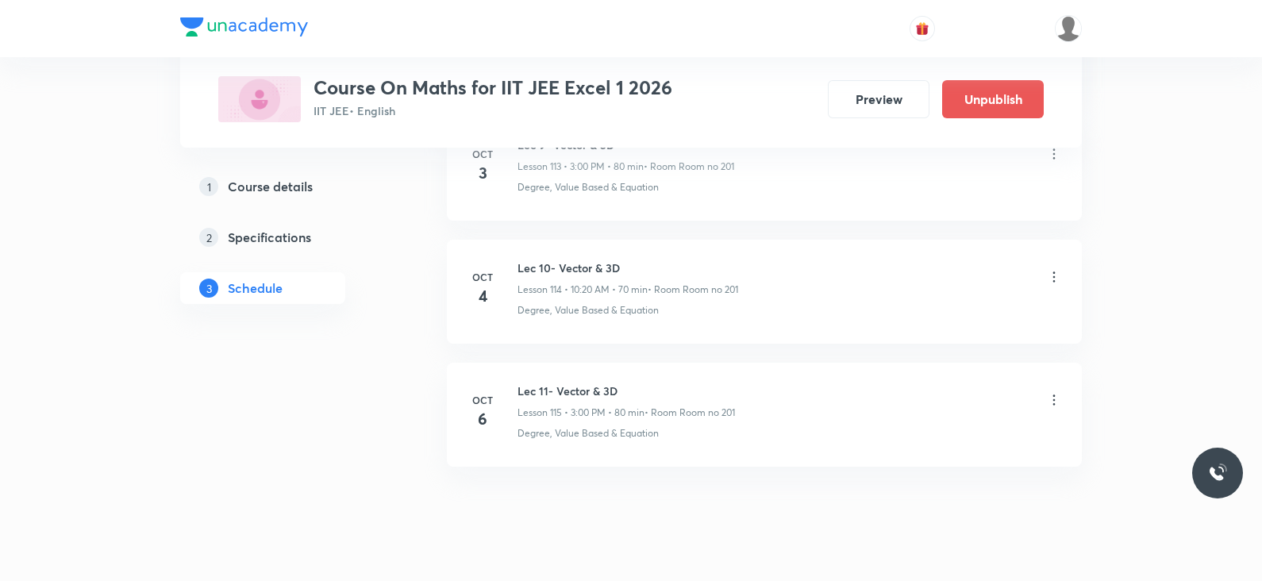
click at [1051, 392] on icon at bounding box center [1054, 400] width 16 height 16
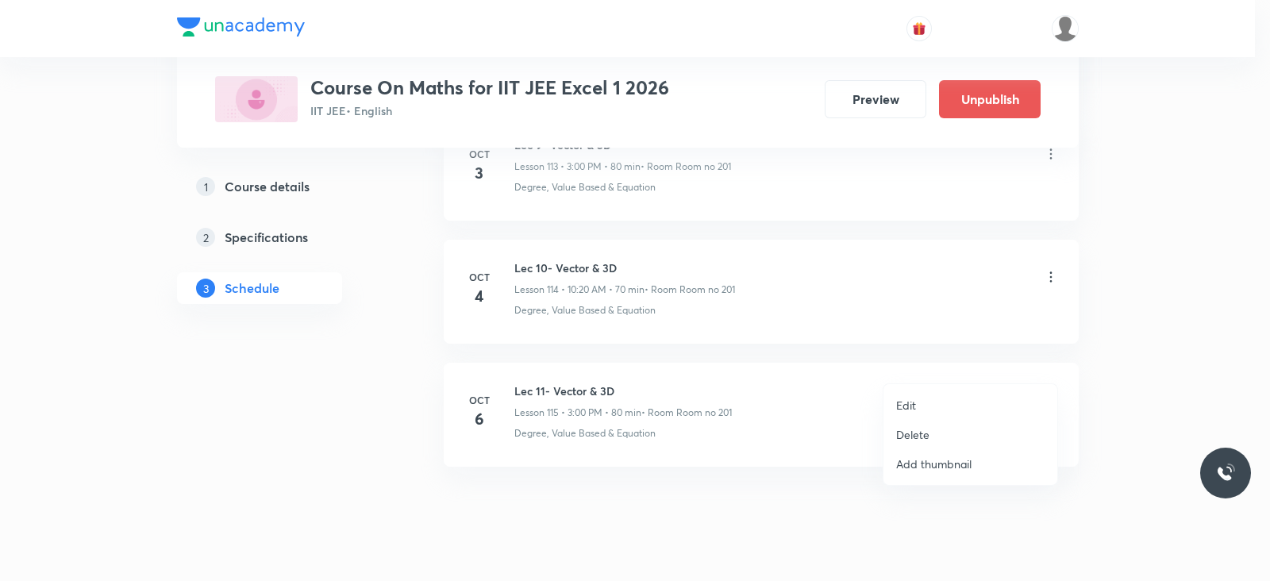
click at [911, 423] on li "Delete" at bounding box center [970, 434] width 174 height 29
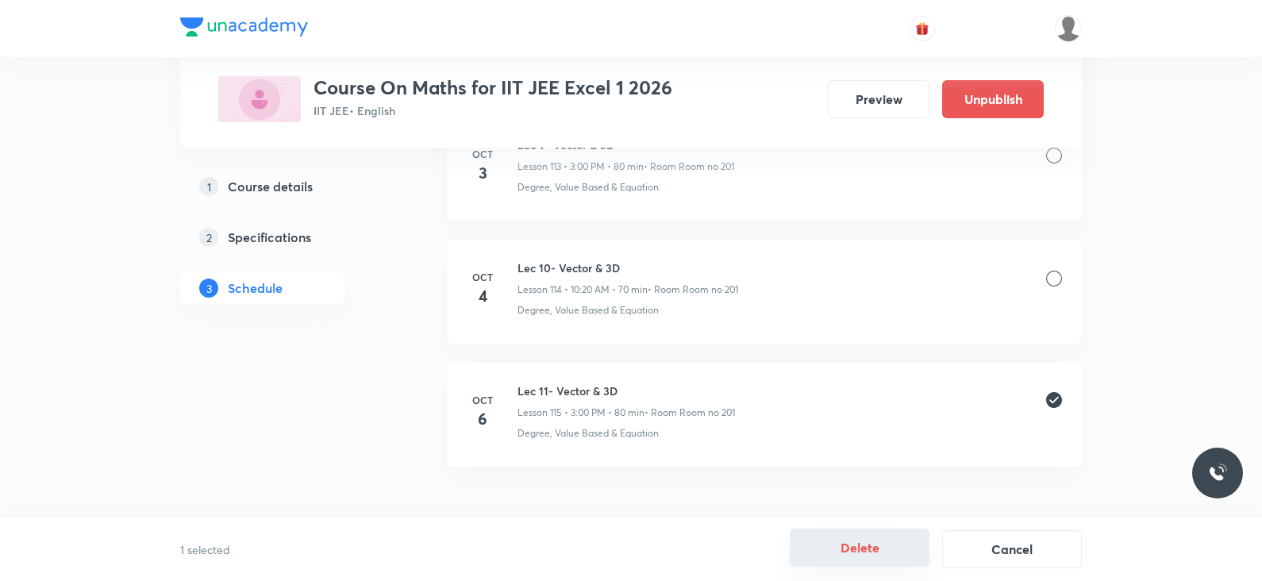
click at [821, 538] on button "Delete" at bounding box center [860, 548] width 140 height 38
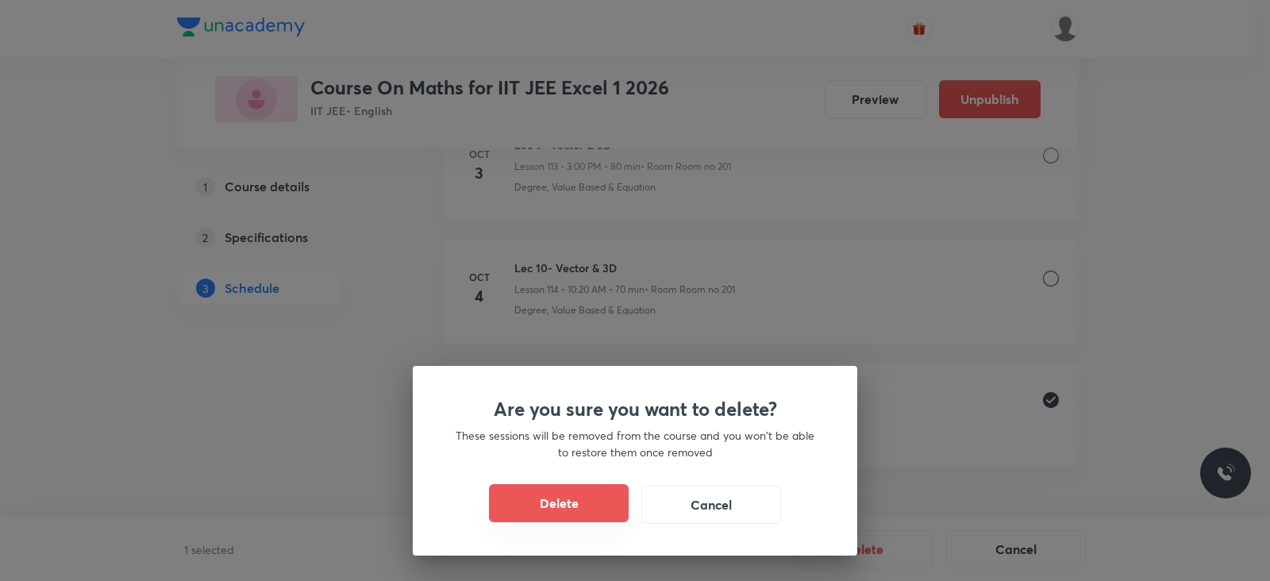
click at [581, 504] on button "Delete" at bounding box center [559, 503] width 140 height 38
